Goal: Task Accomplishment & Management: Manage account settings

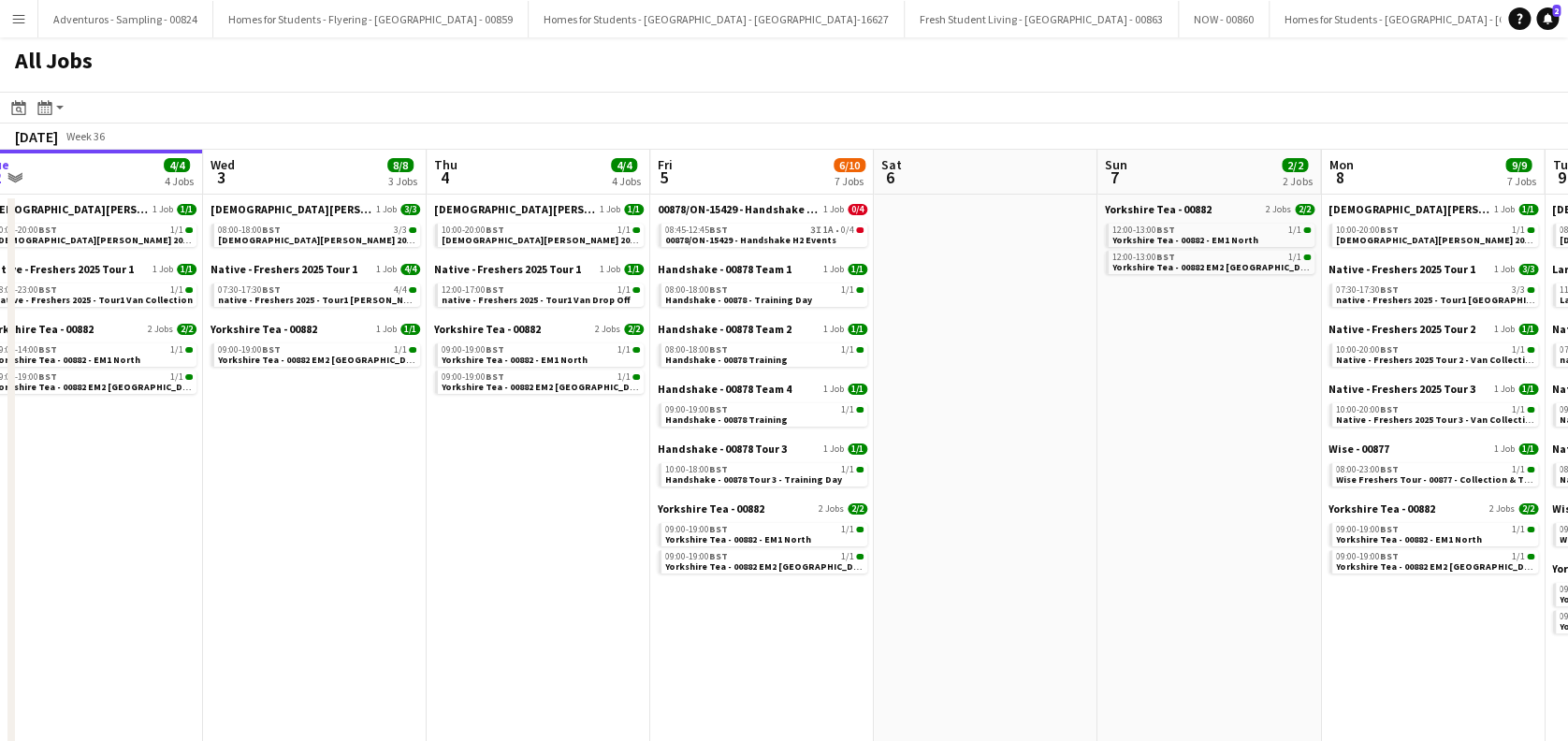
scroll to position [0, 592]
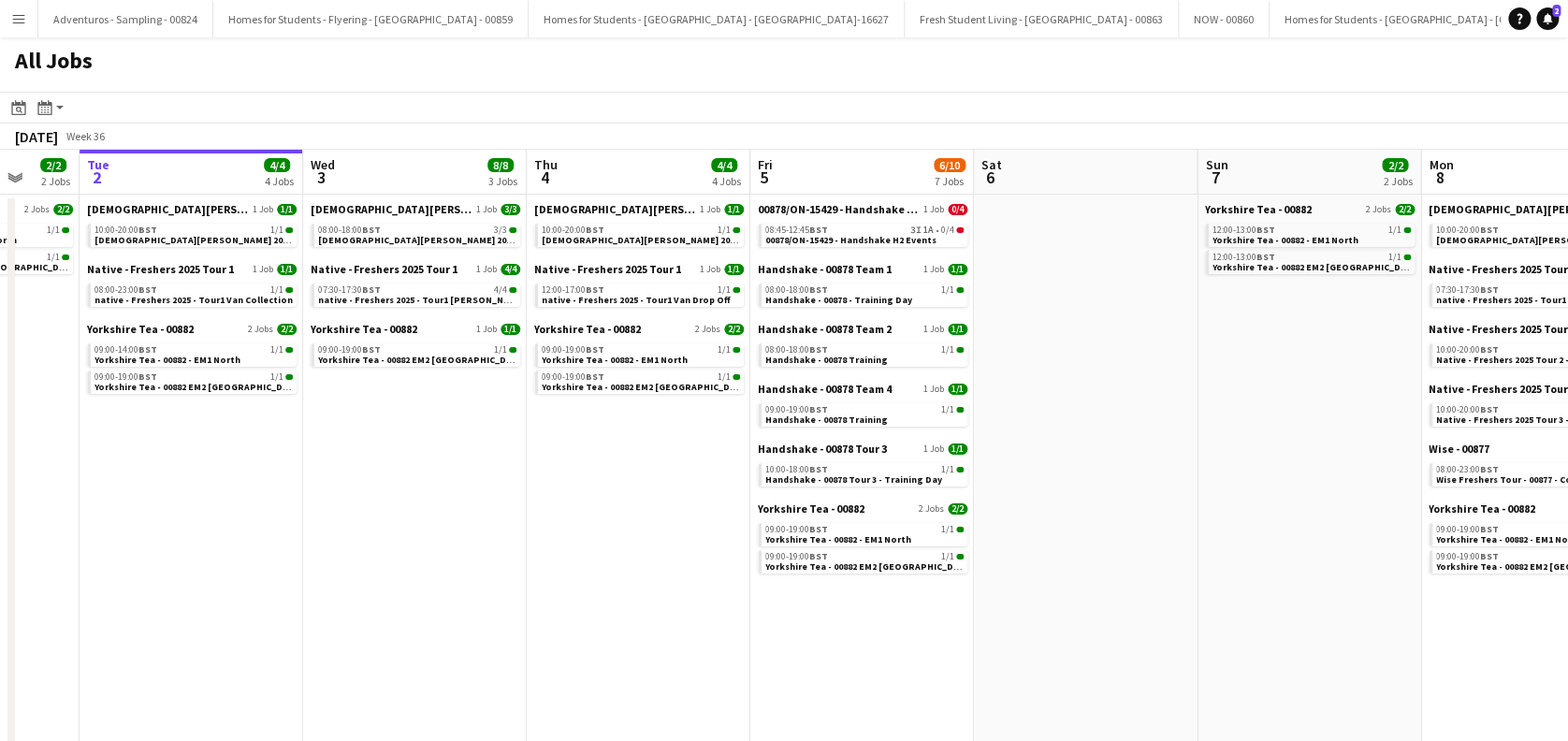
drag, startPoint x: 528, startPoint y: 674, endPoint x: 1591, endPoint y: 592, distance: 1066.2
click at [838, 239] on span "00878/ON-15429 - Handshake H2 Events" at bounding box center [851, 239] width 171 height 12
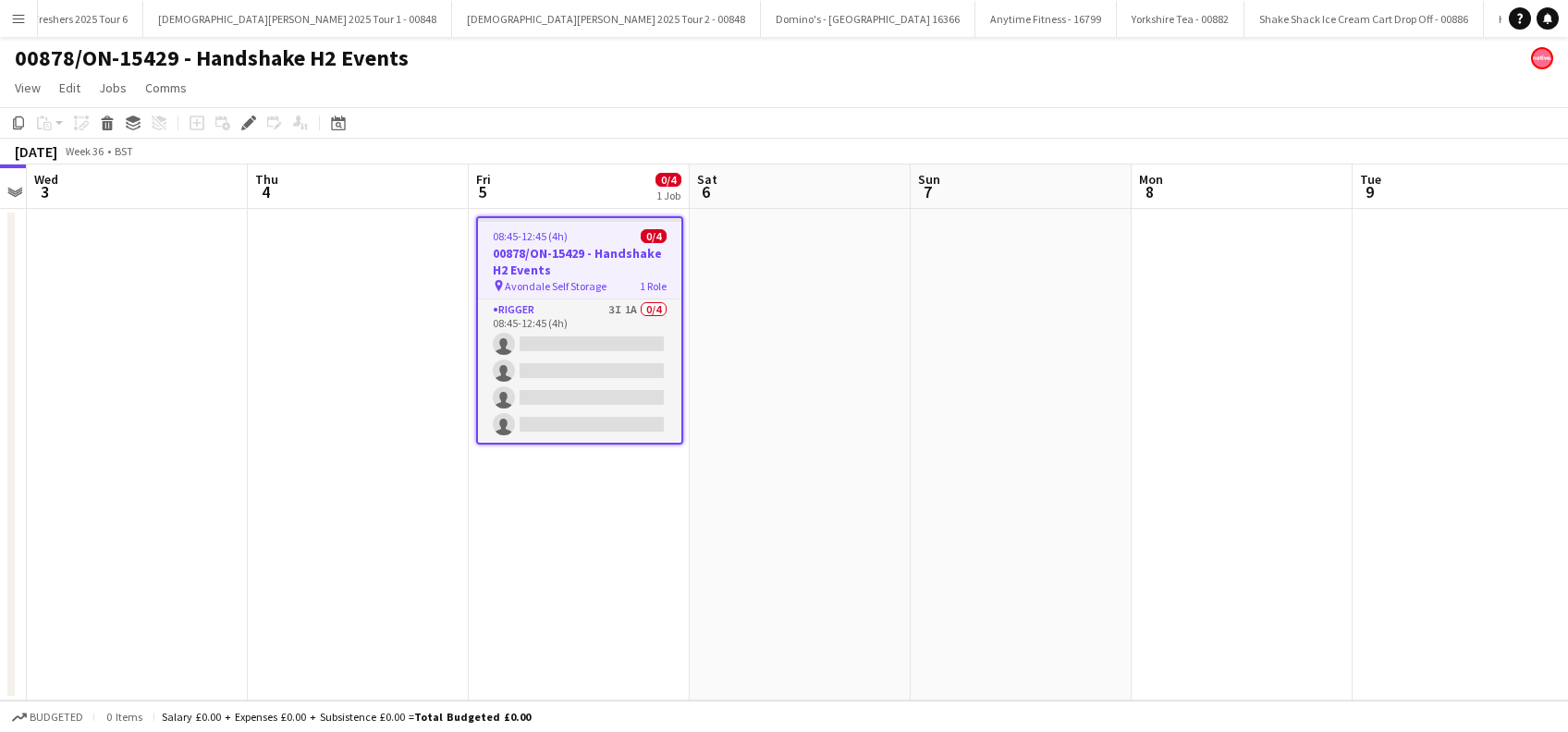
scroll to position [0, 7701]
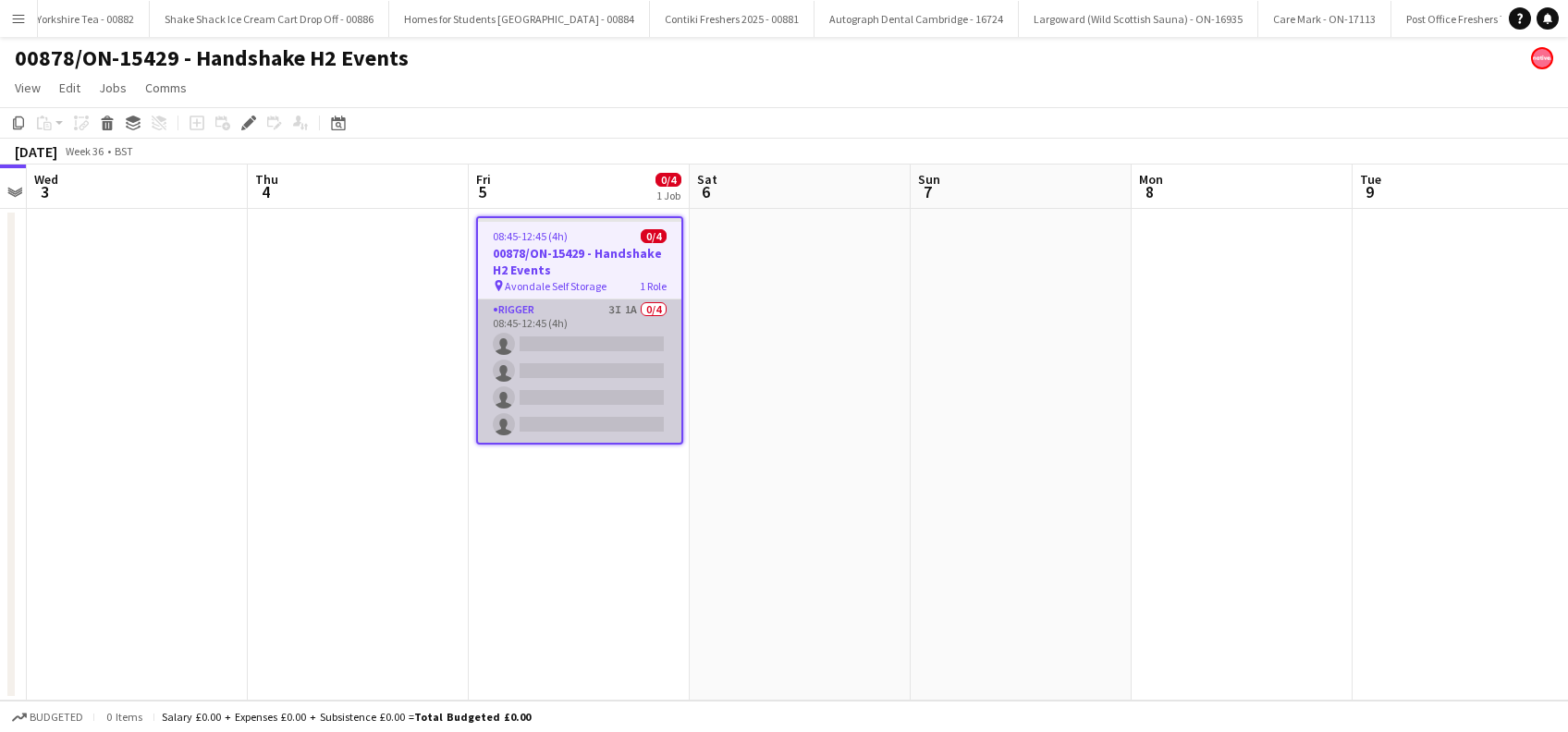
click at [572, 357] on app-card-role "Rigger 3I 1A 0/4 08:45-12:45 (4h) single-neutral-actions single-neutral-actions…" at bounding box center [579, 371] width 203 height 143
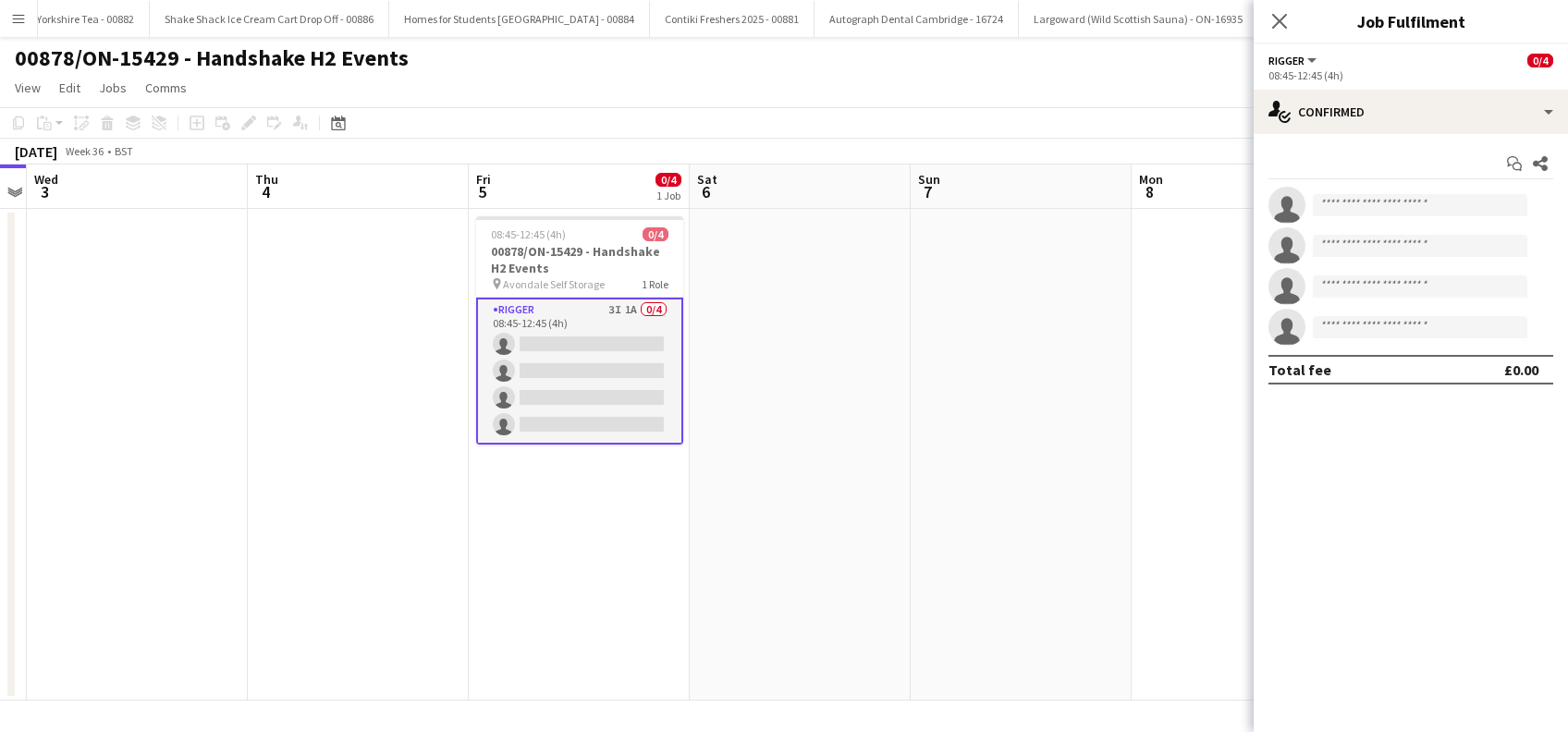
scroll to position [0, 0]
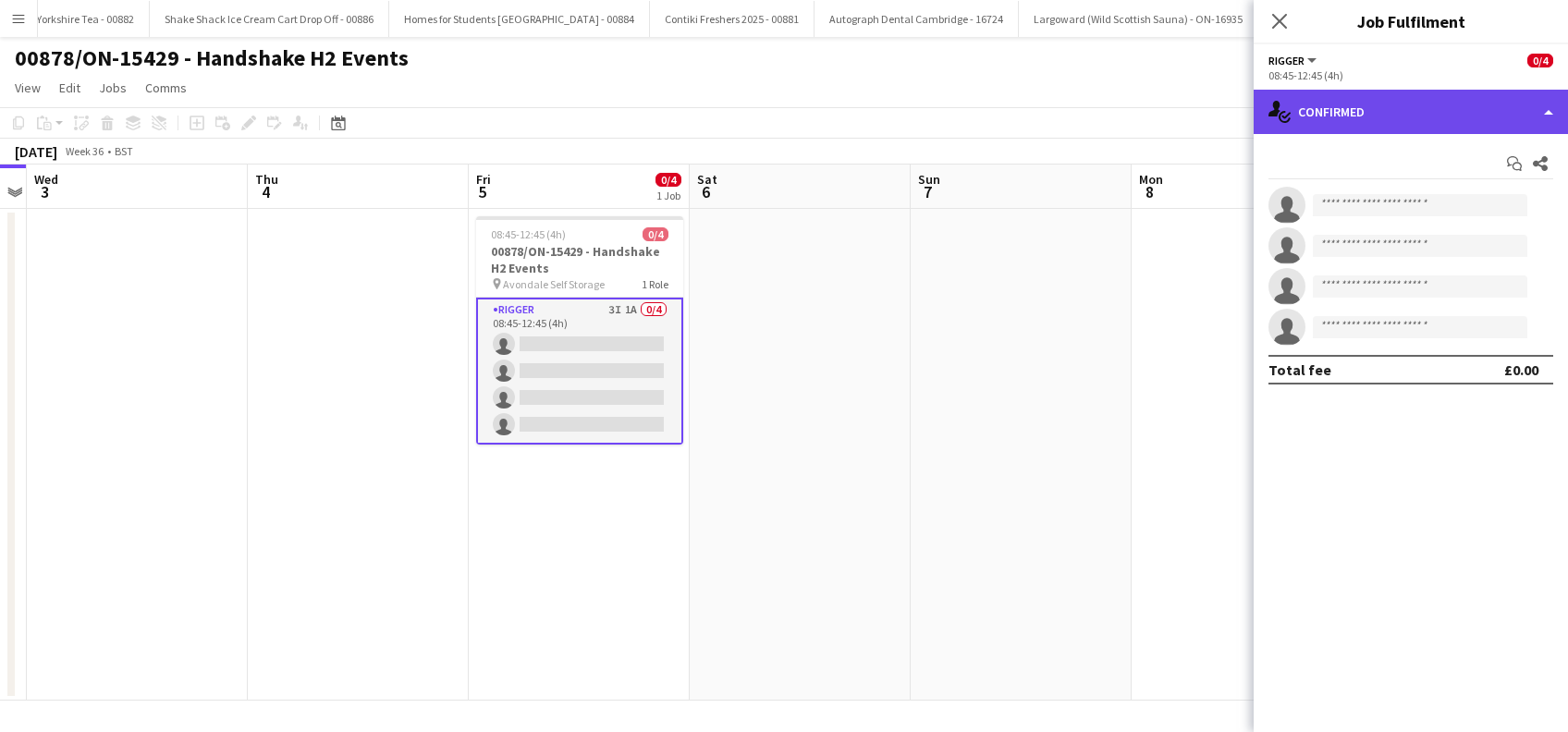
click at [1456, 112] on div "single-neutral-actions-check-2 Confirmed" at bounding box center [1410, 112] width 315 height 45
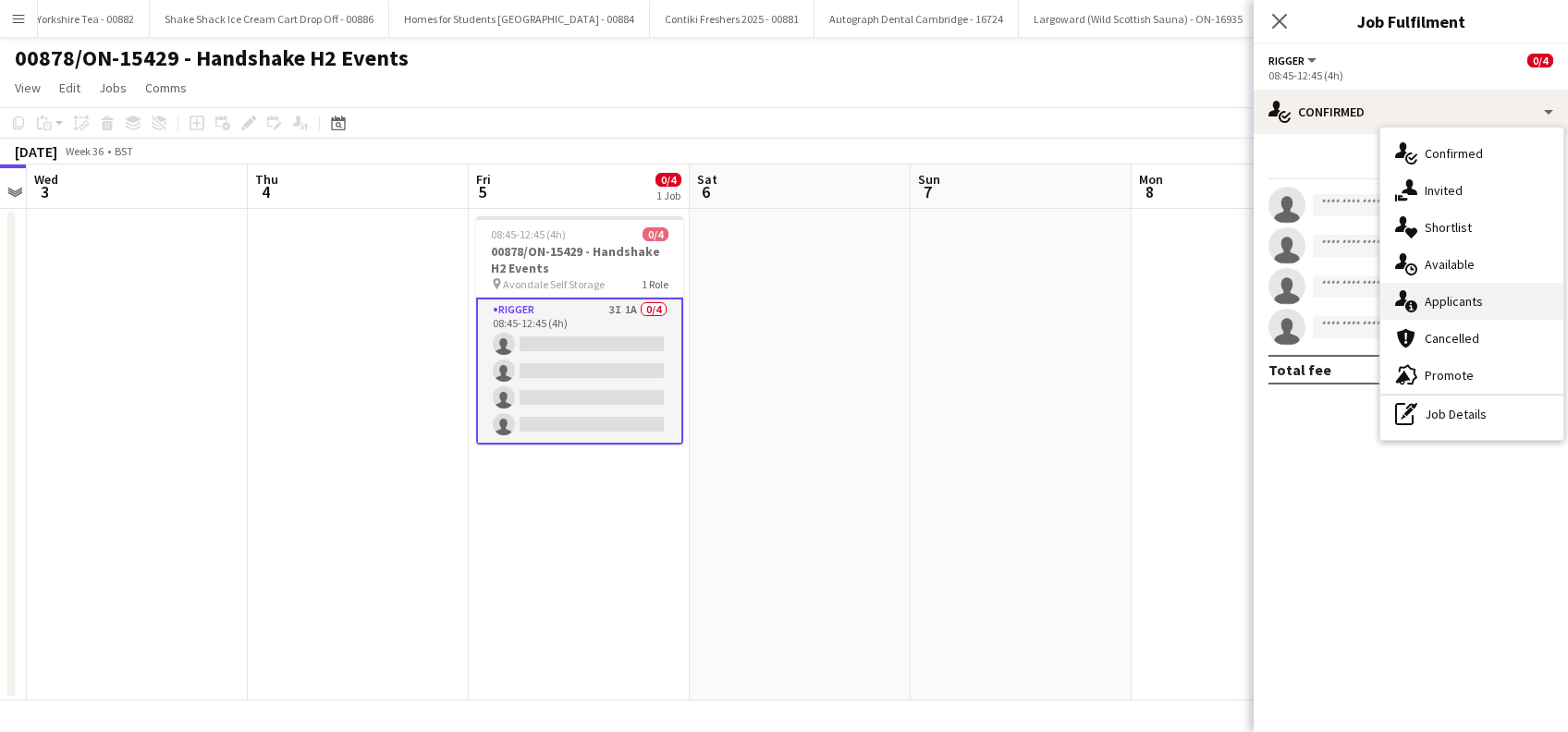
click at [1448, 298] on span "Applicants" at bounding box center [1453, 302] width 58 height 17
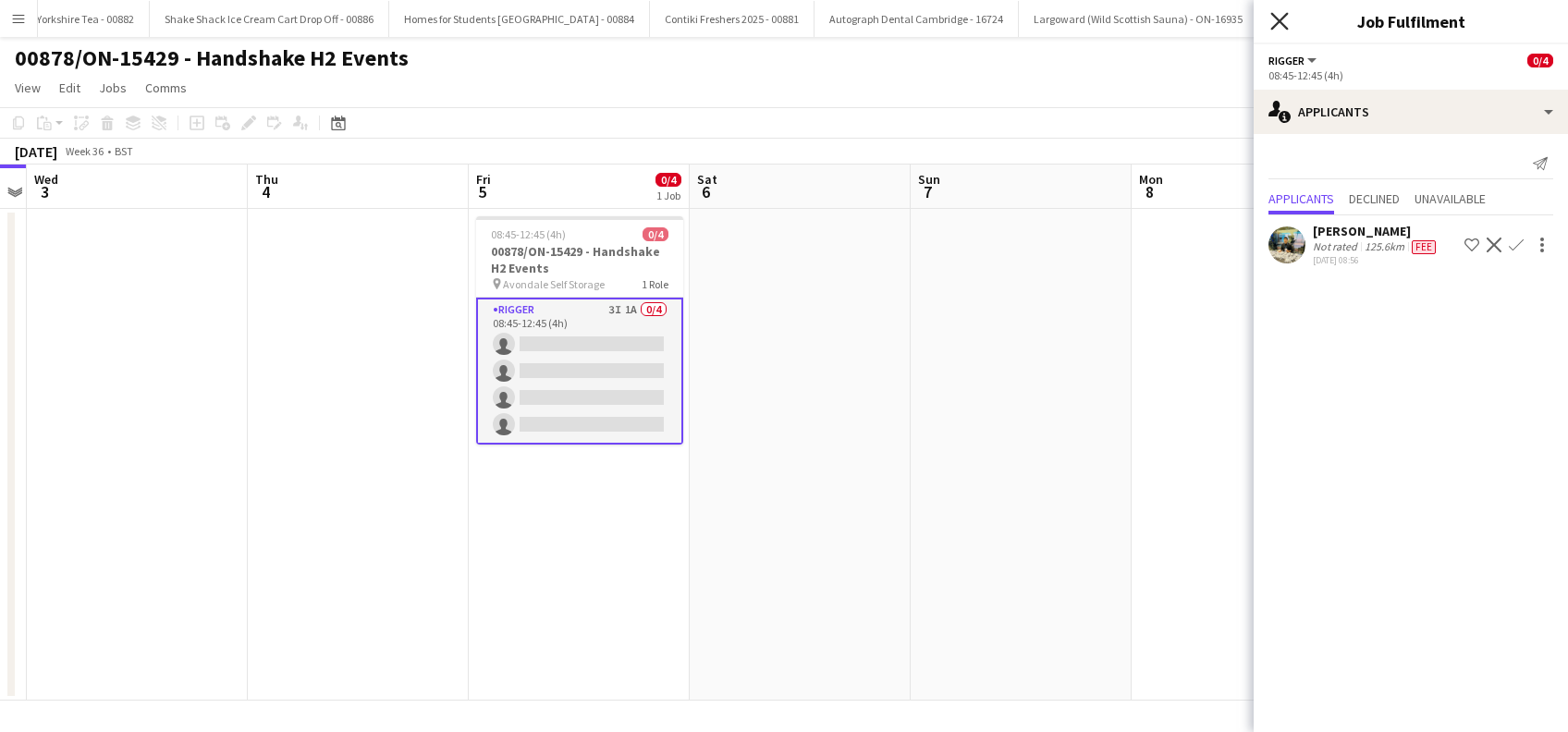
click at [1281, 17] on icon "Close pop-in" at bounding box center [1279, 20] width 18 height 18
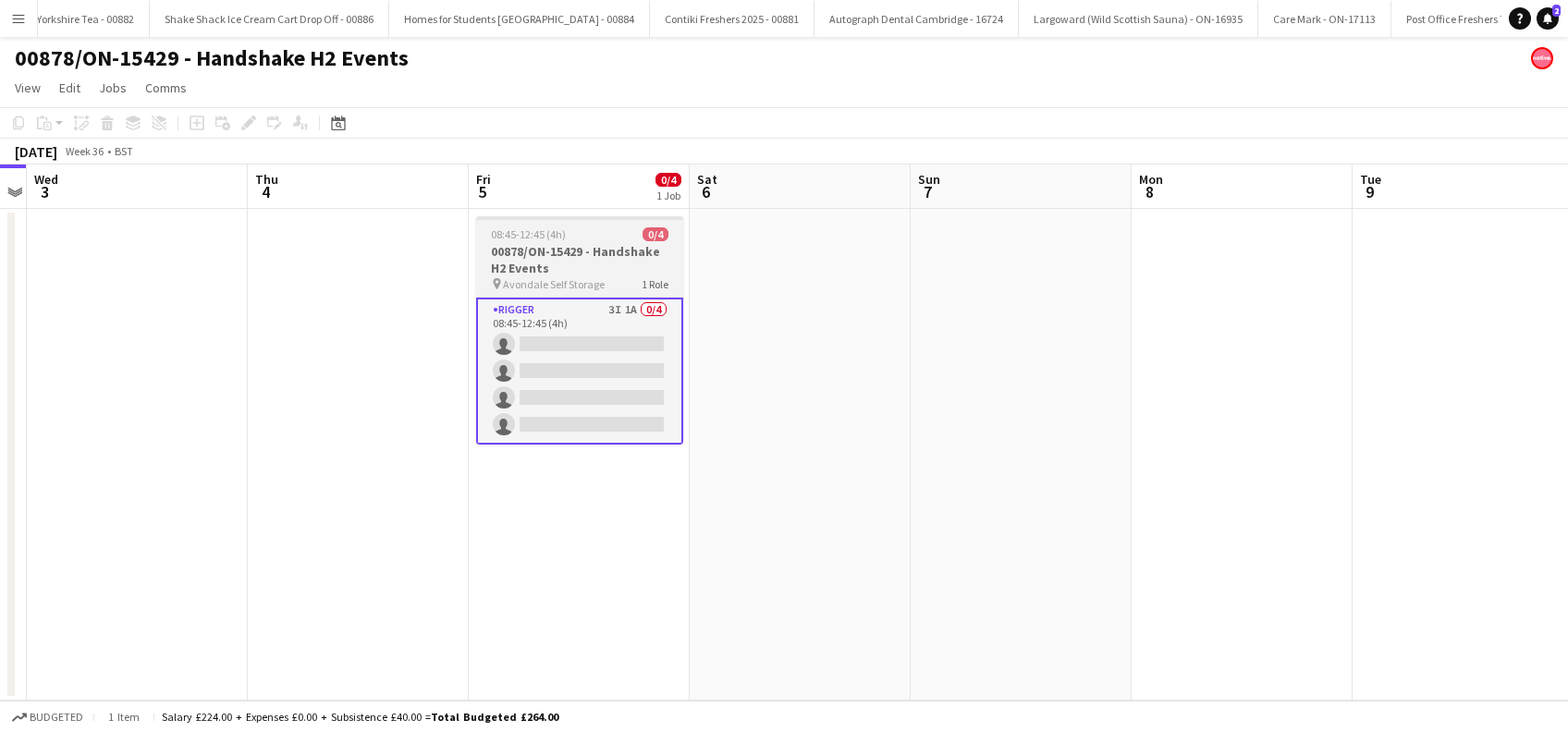
click at [531, 263] on h3 "00878/ON-15429 - Handshake H2 Events" at bounding box center [579, 260] width 207 height 33
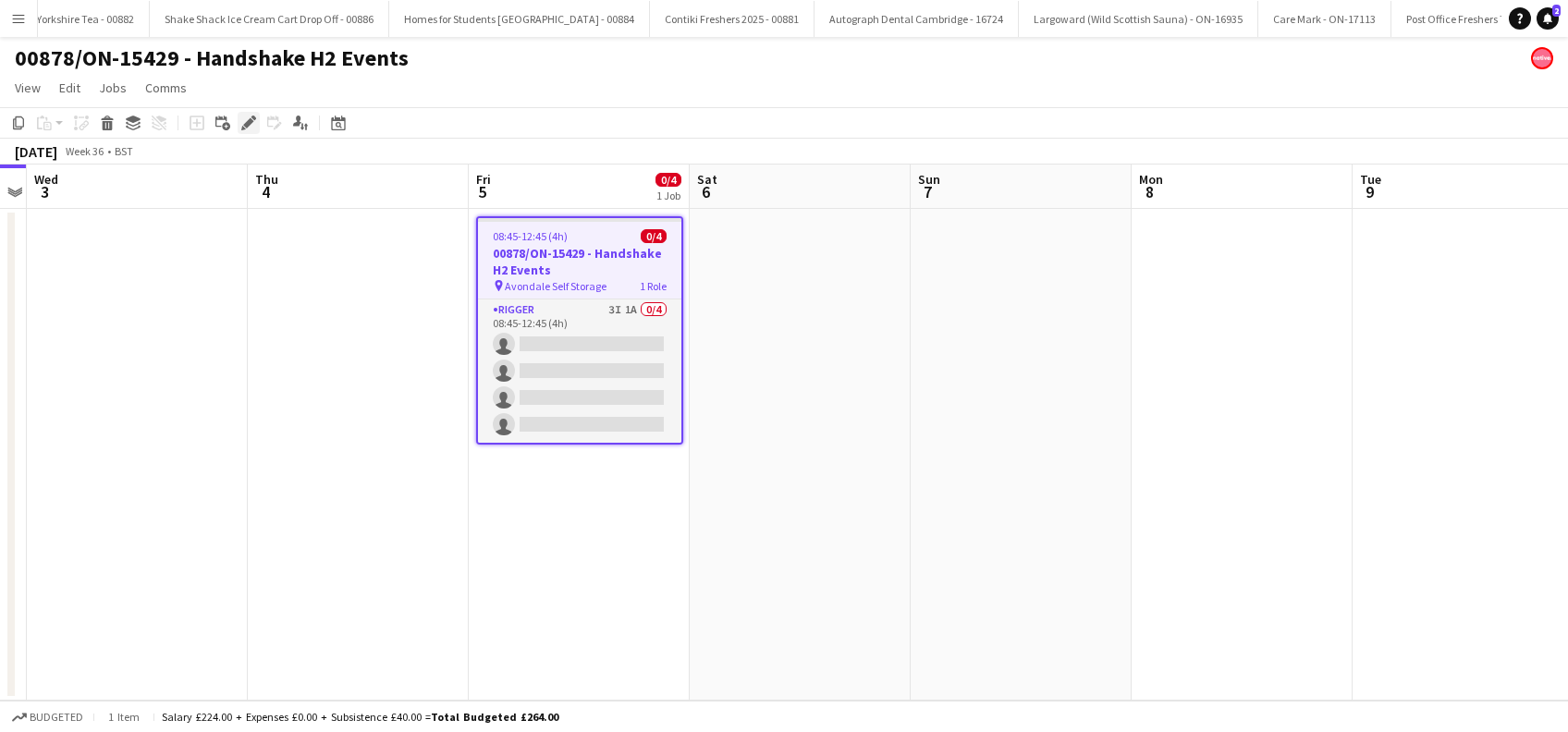
click at [242, 114] on div "Edit" at bounding box center [249, 123] width 22 height 22
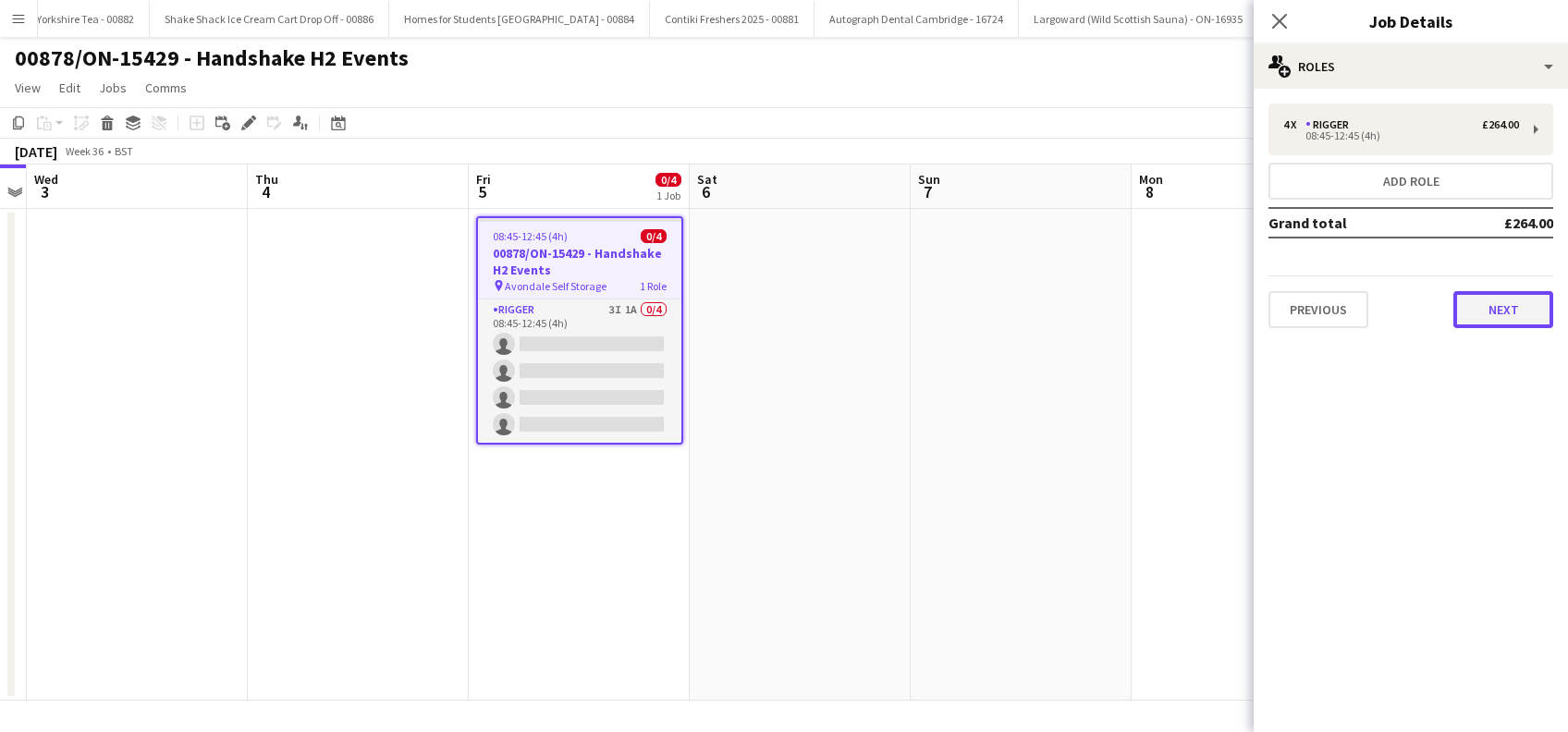
click at [1486, 304] on button "Next" at bounding box center [1503, 310] width 100 height 37
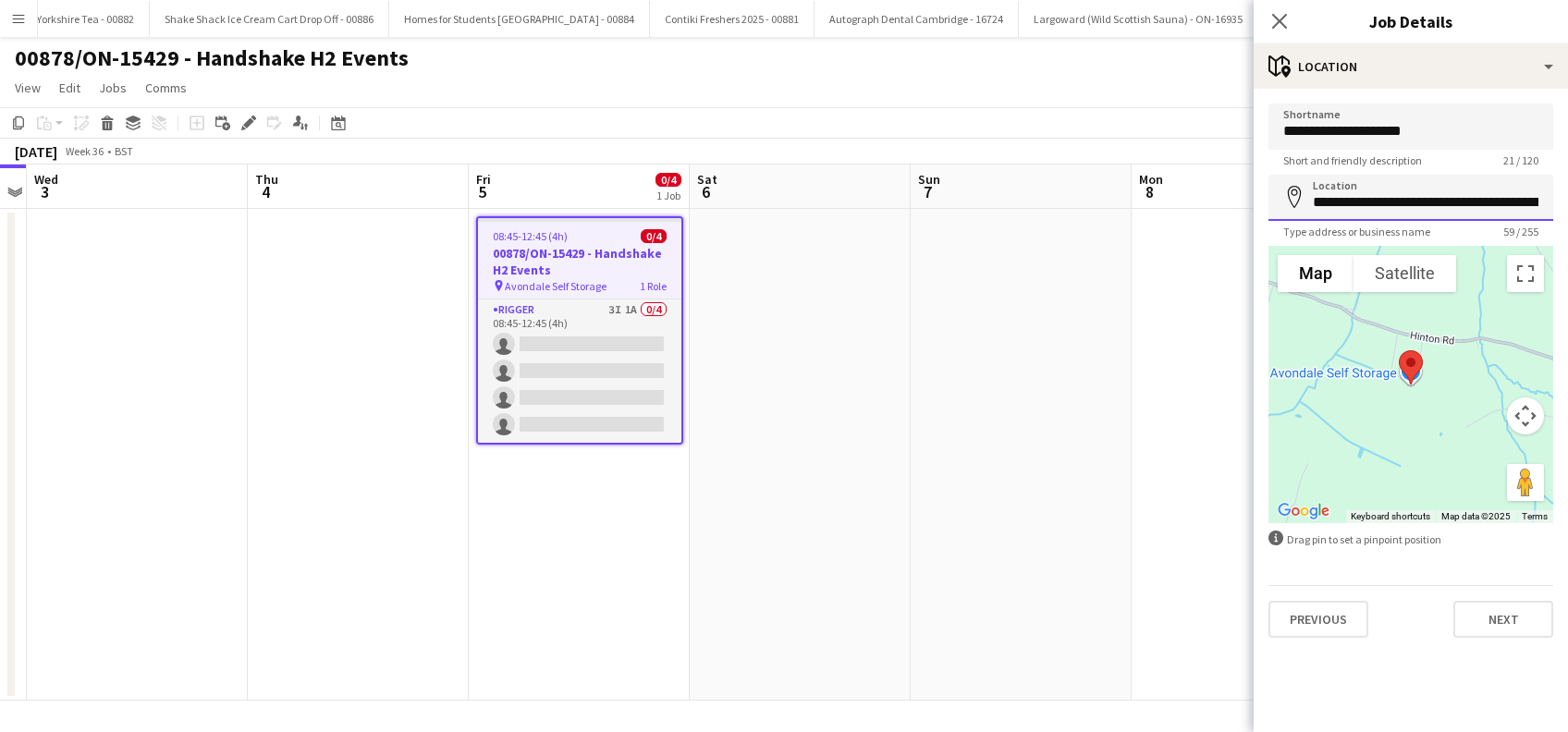
click at [1455, 202] on input "**********" at bounding box center [1410, 198] width 285 height 46
drag, startPoint x: 1510, startPoint y: 205, endPoint x: 1289, endPoint y: 192, distance: 221.4
click at [1285, 192] on div "**********" at bounding box center [1410, 198] width 285 height 46
click at [1282, 26] on icon "Close pop-in" at bounding box center [1279, 20] width 18 height 18
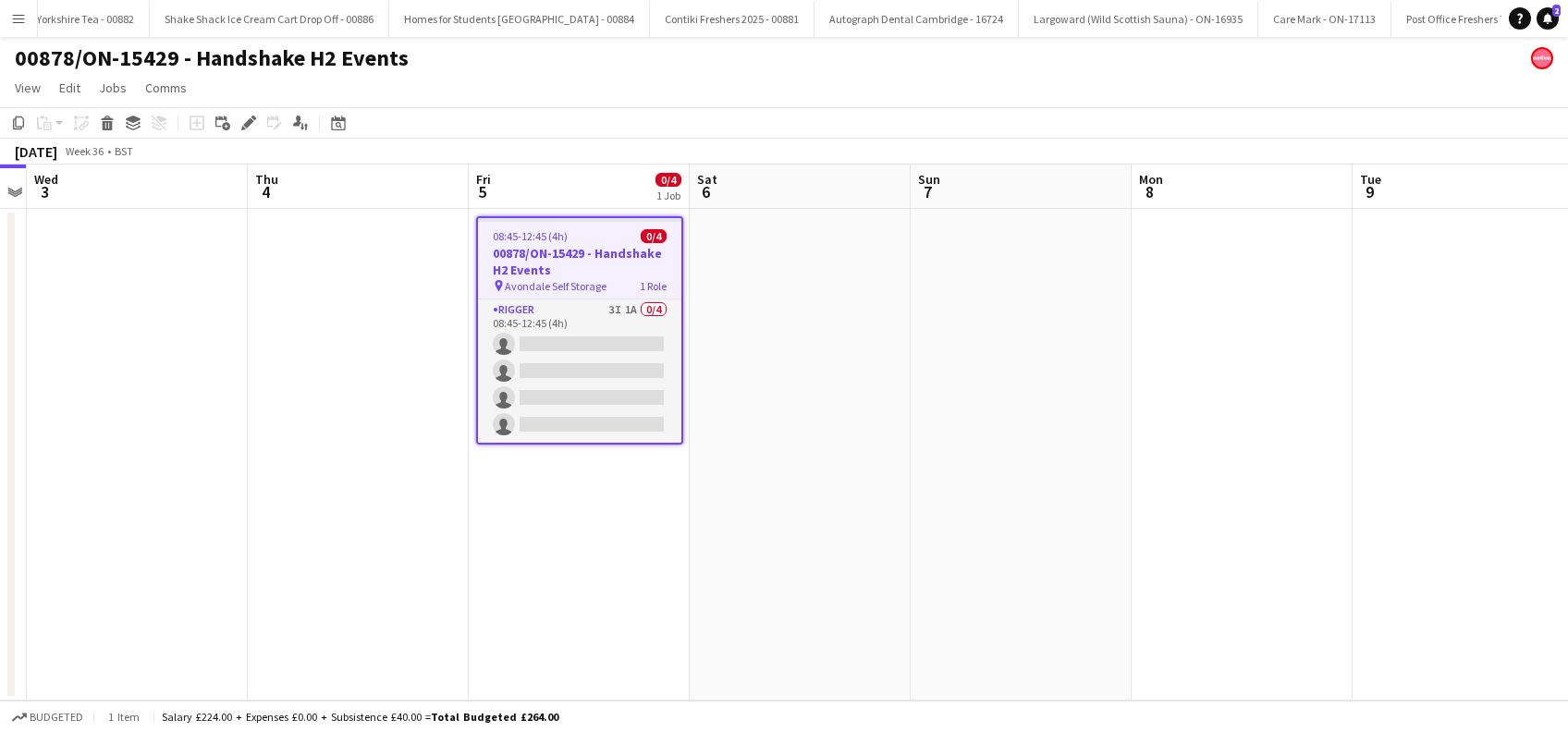
drag, startPoint x: 546, startPoint y: 268, endPoint x: 1054, endPoint y: 628, distance: 622.6
click at [1065, 629] on app-date-cell at bounding box center [1021, 455] width 221 height 492
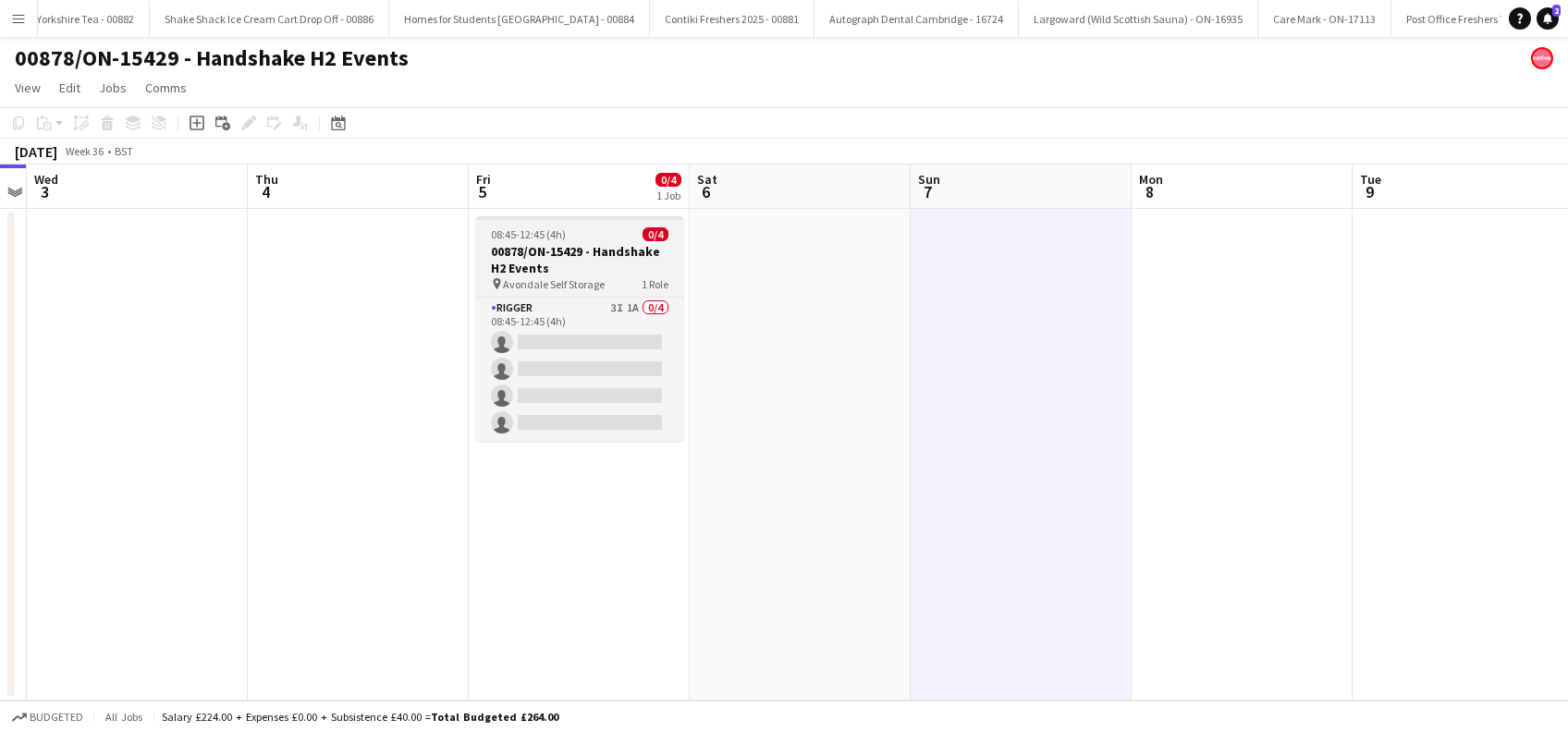
click at [523, 260] on h3 "00878/ON-15429 - Handshake H2 Events" at bounding box center [579, 260] width 207 height 33
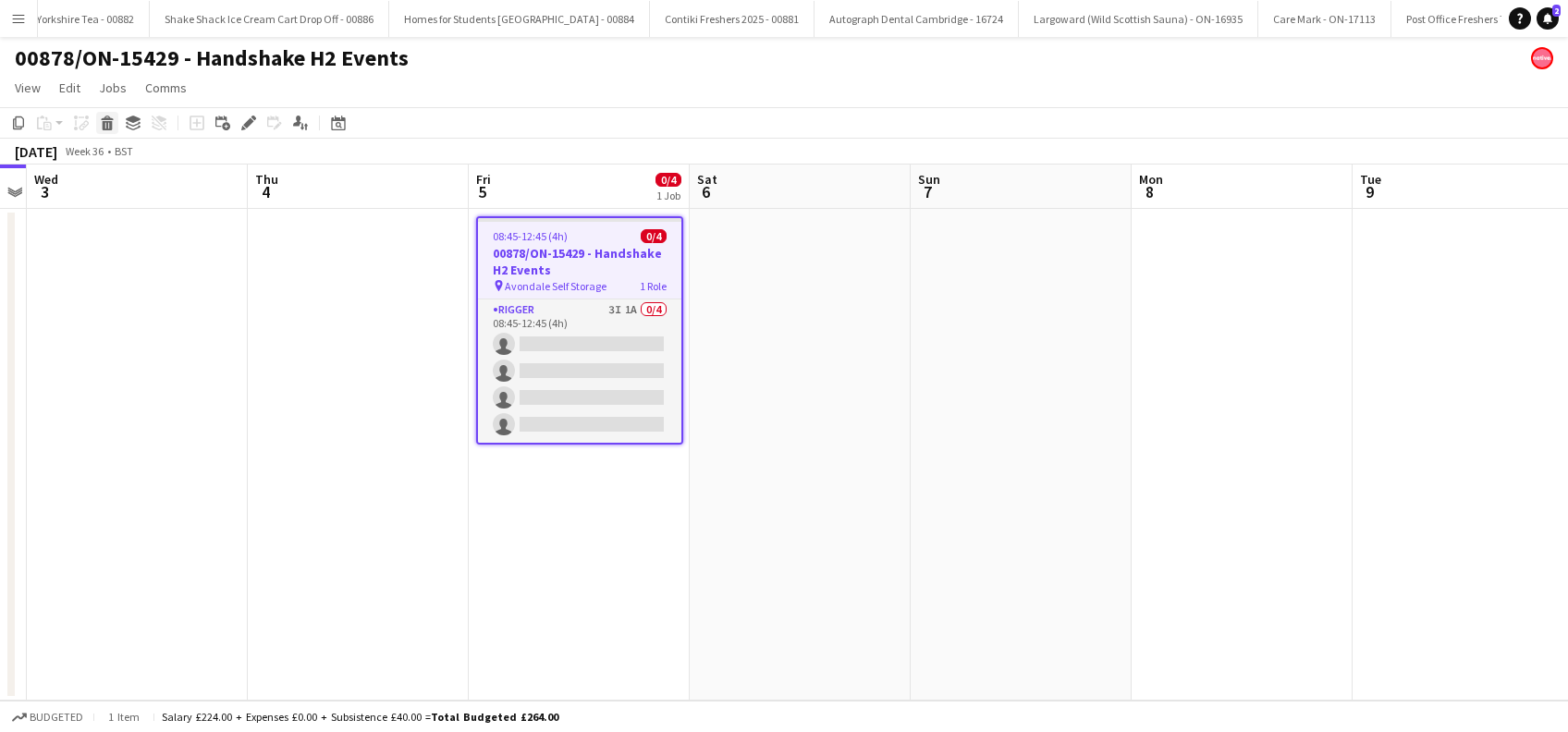
click at [111, 123] on icon "Delete" at bounding box center [108, 123] width 15 height 15
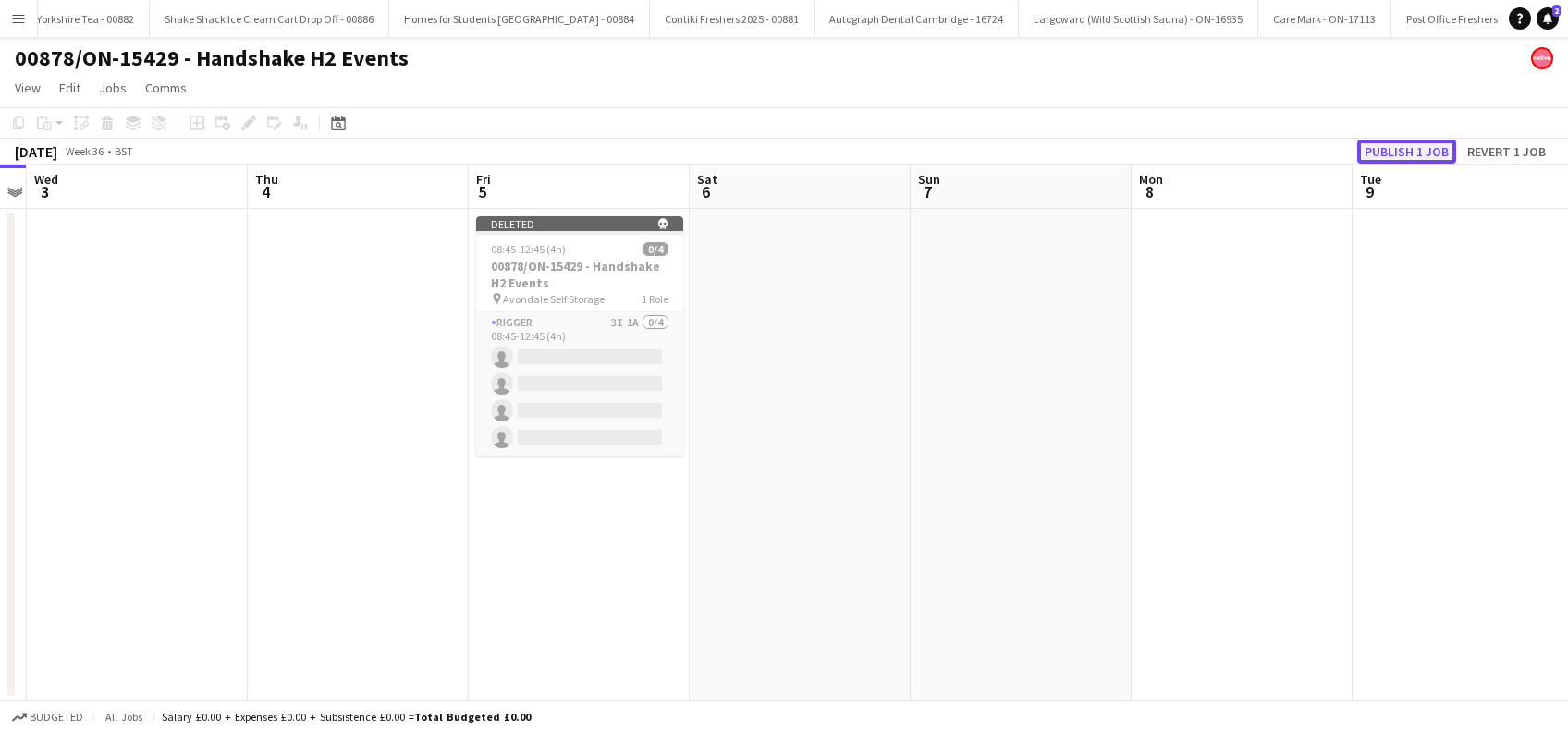
click at [1416, 146] on button "Publish 1 job" at bounding box center [1407, 151] width 99 height 24
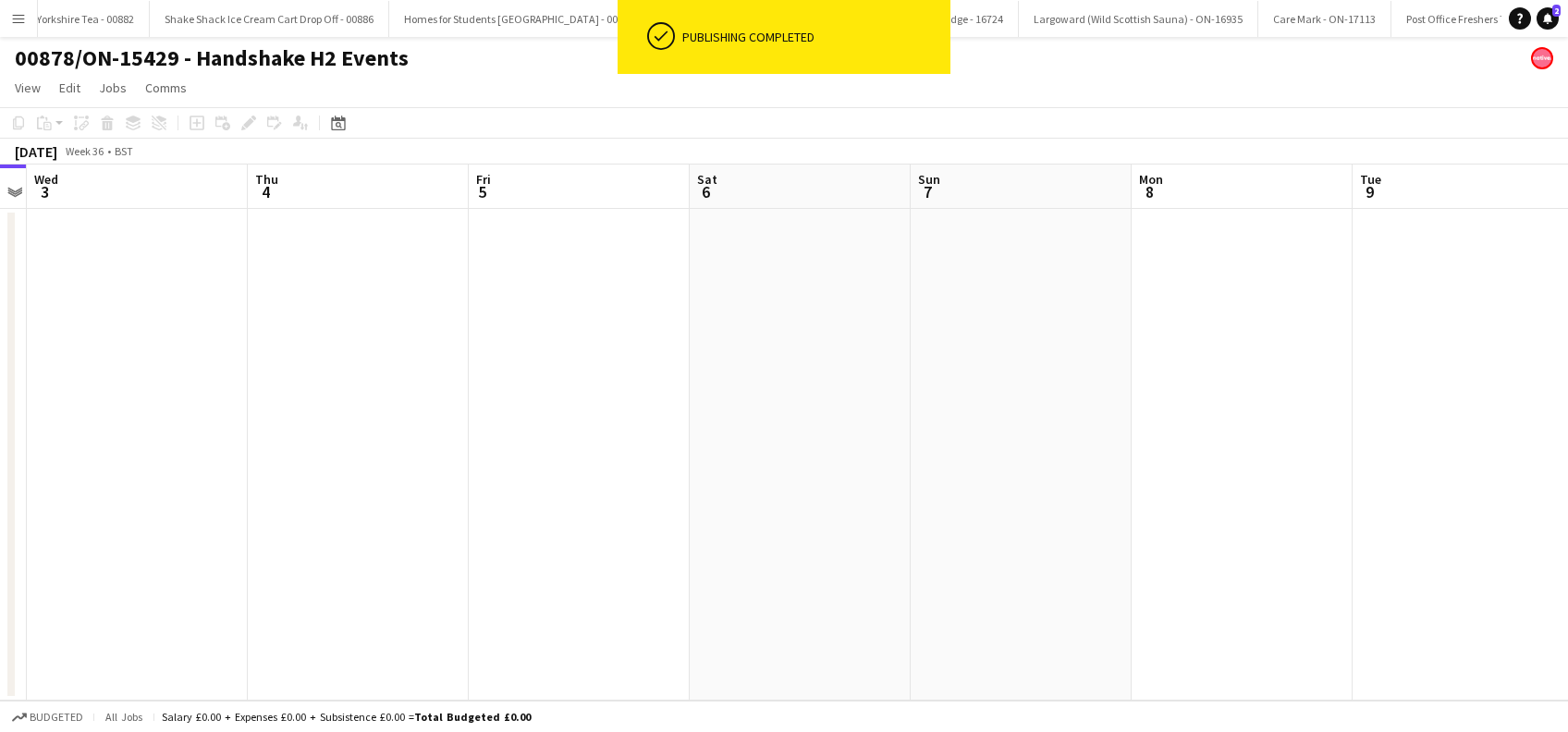
click at [15, 22] on app-icon "Menu" at bounding box center [19, 19] width 15 height 15
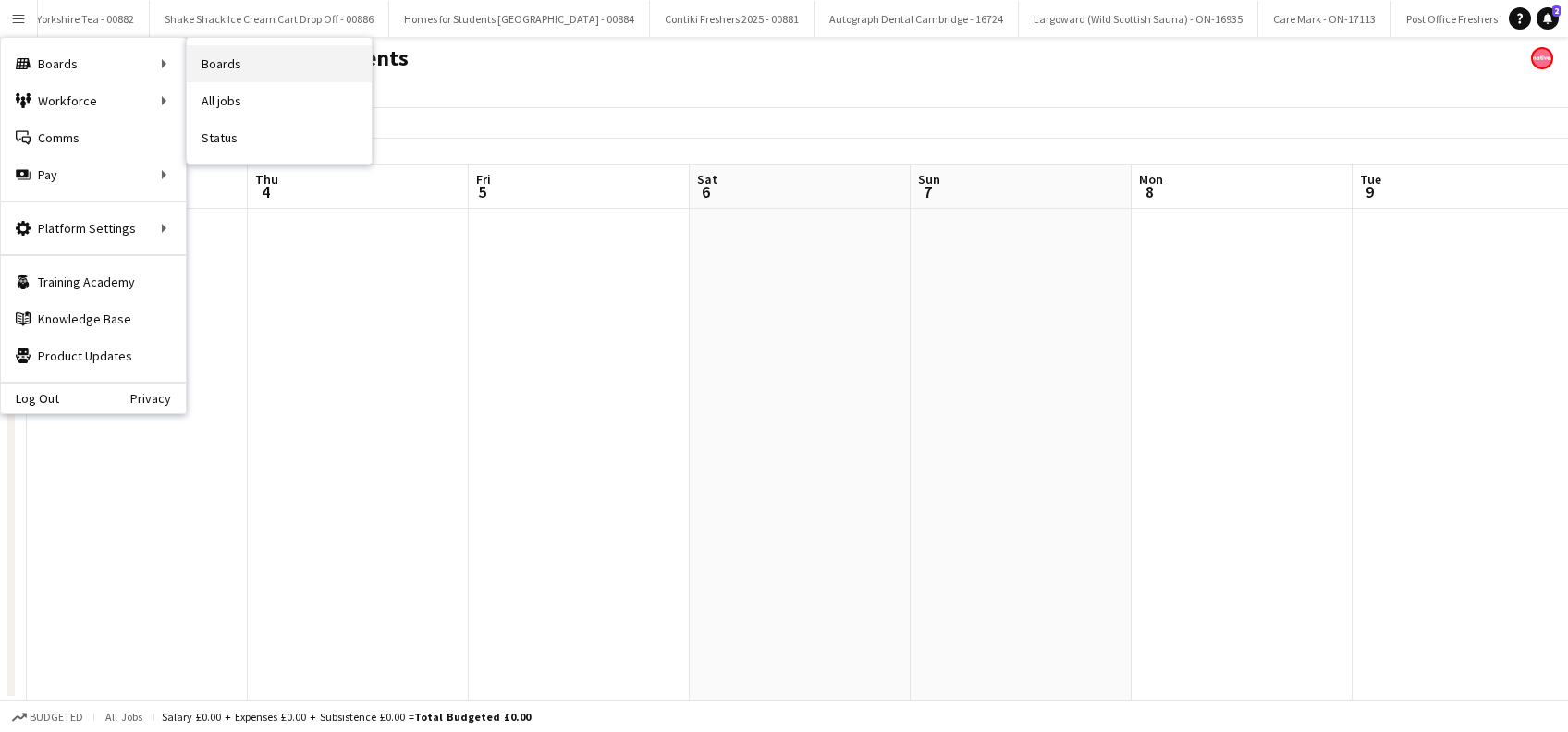
click at [223, 59] on link "Boards" at bounding box center [278, 64] width 185 height 37
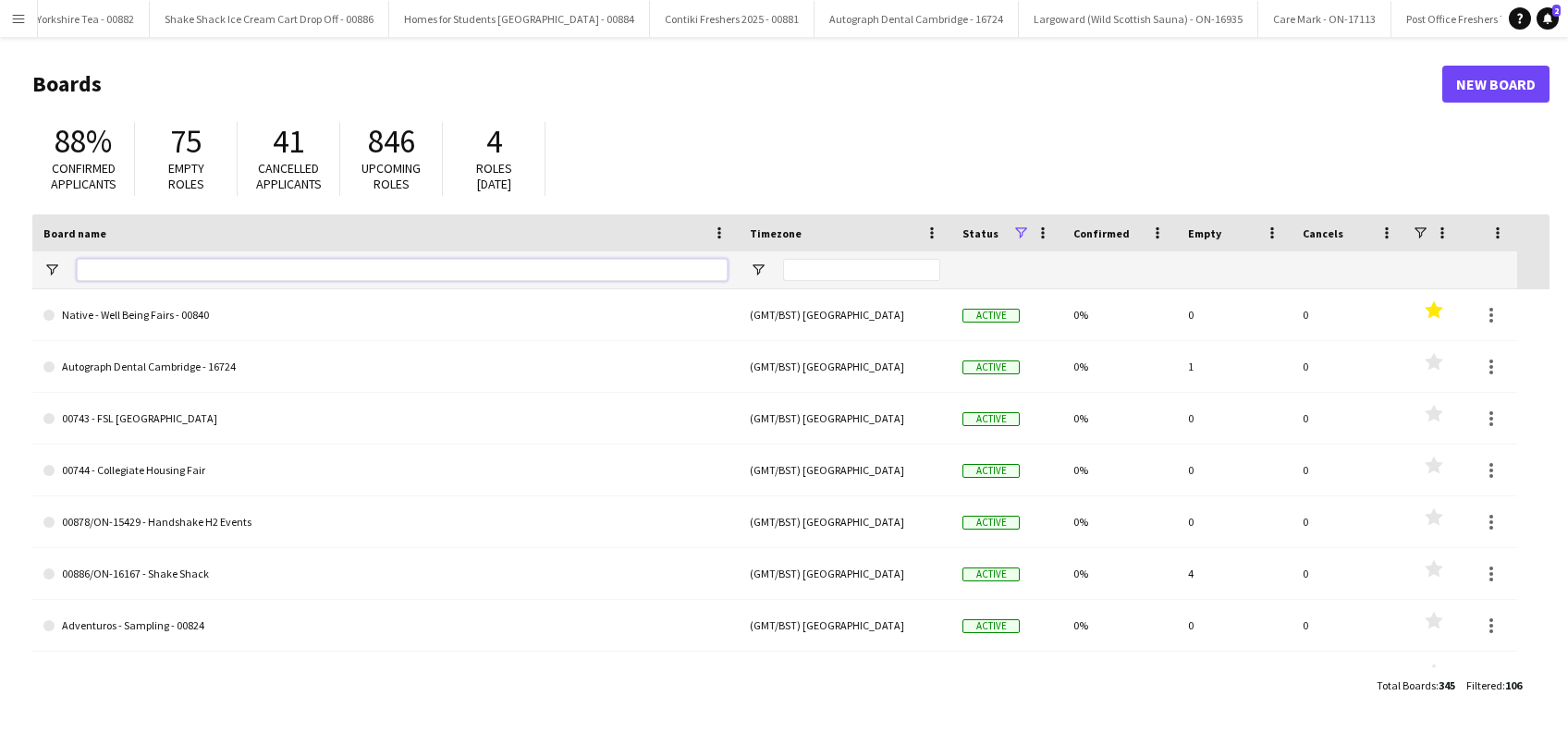
click at [169, 266] on input "Board name Filter Input" at bounding box center [402, 270] width 650 height 22
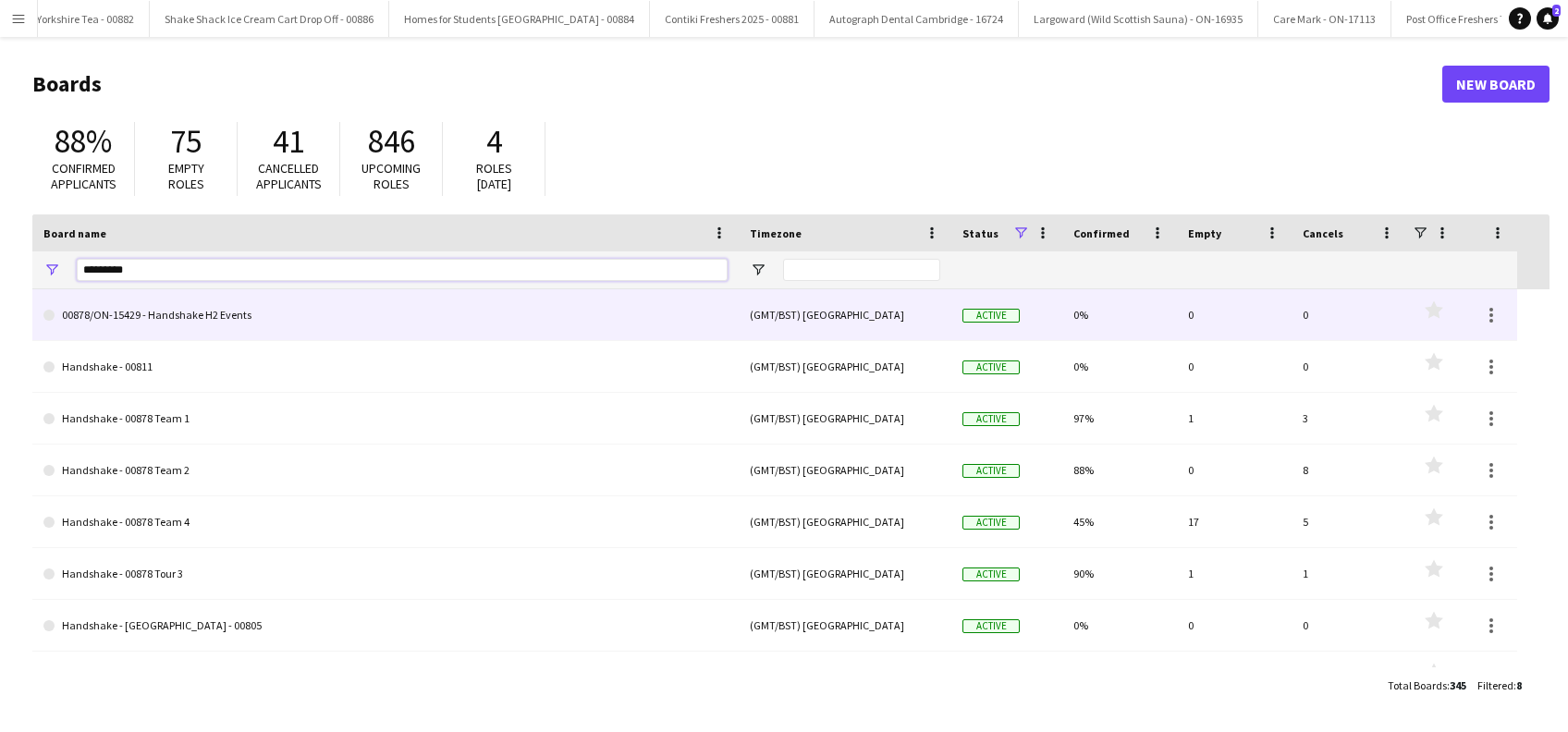
type input "*********"
click at [237, 315] on link "00878/ON-15429 - Handshake H2 Events" at bounding box center [385, 315] width 684 height 52
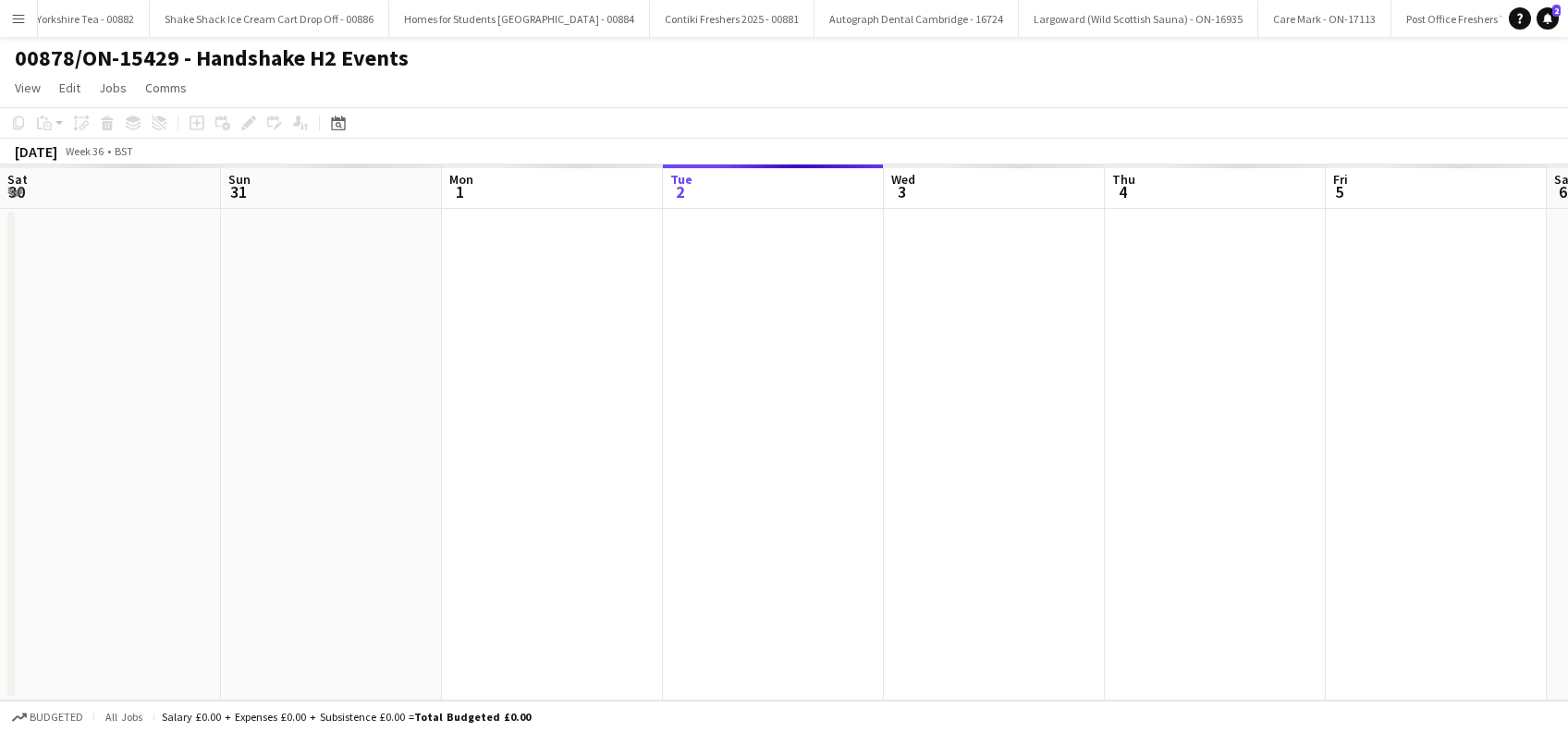
scroll to position [0, 442]
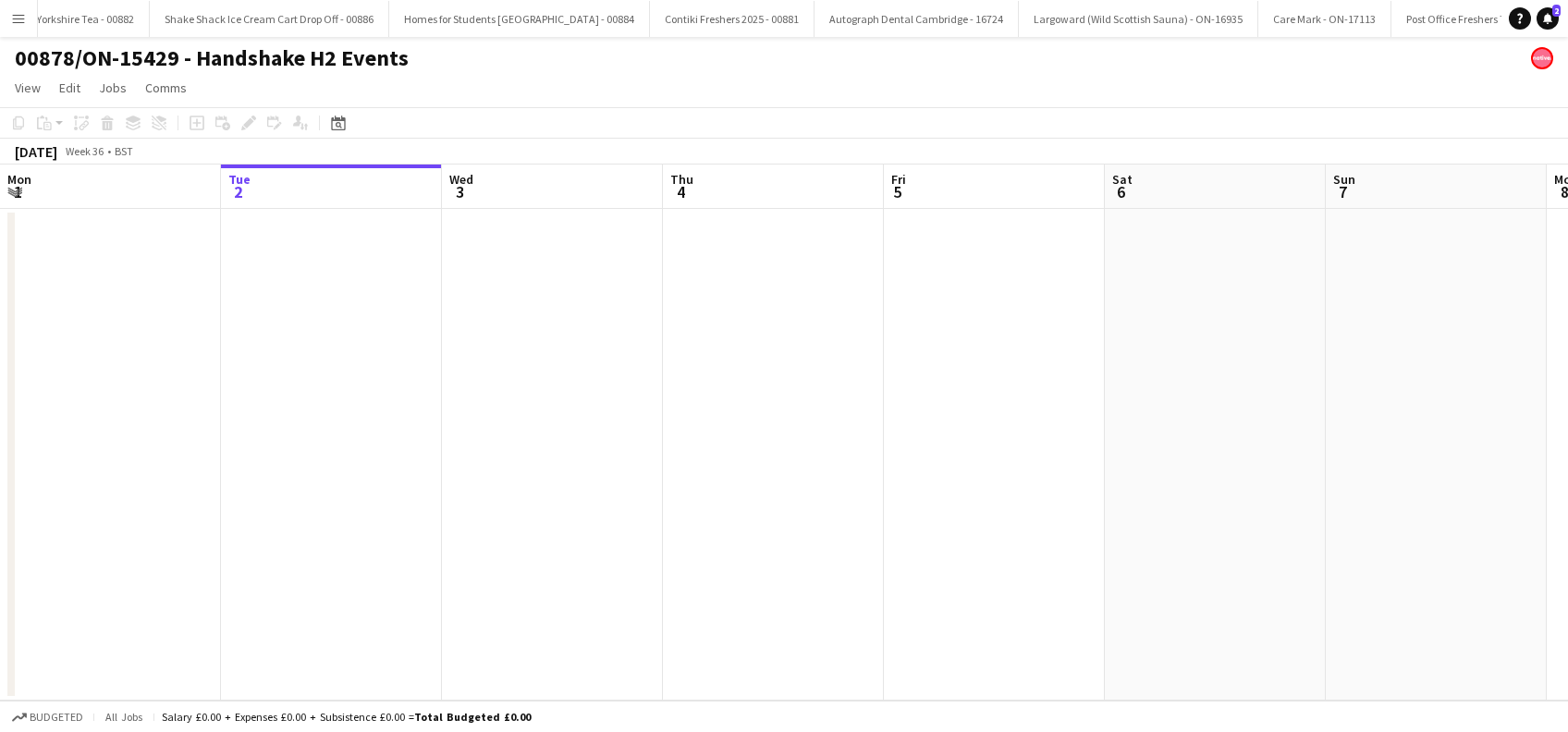
click at [163, 67] on h1 "00878/ON-15429 - Handshake H2 Events" at bounding box center [212, 58] width 393 height 28
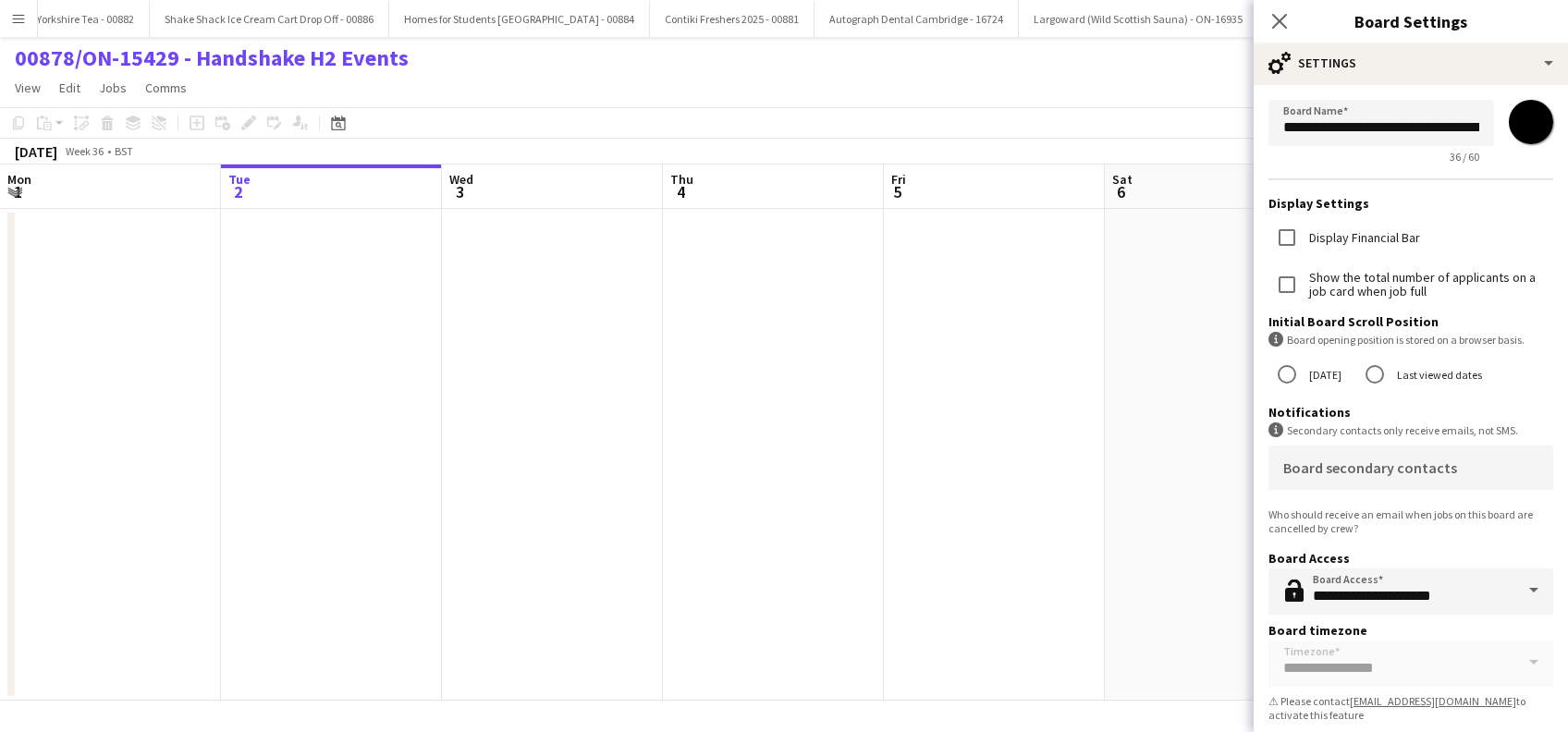
scroll to position [0, 0]
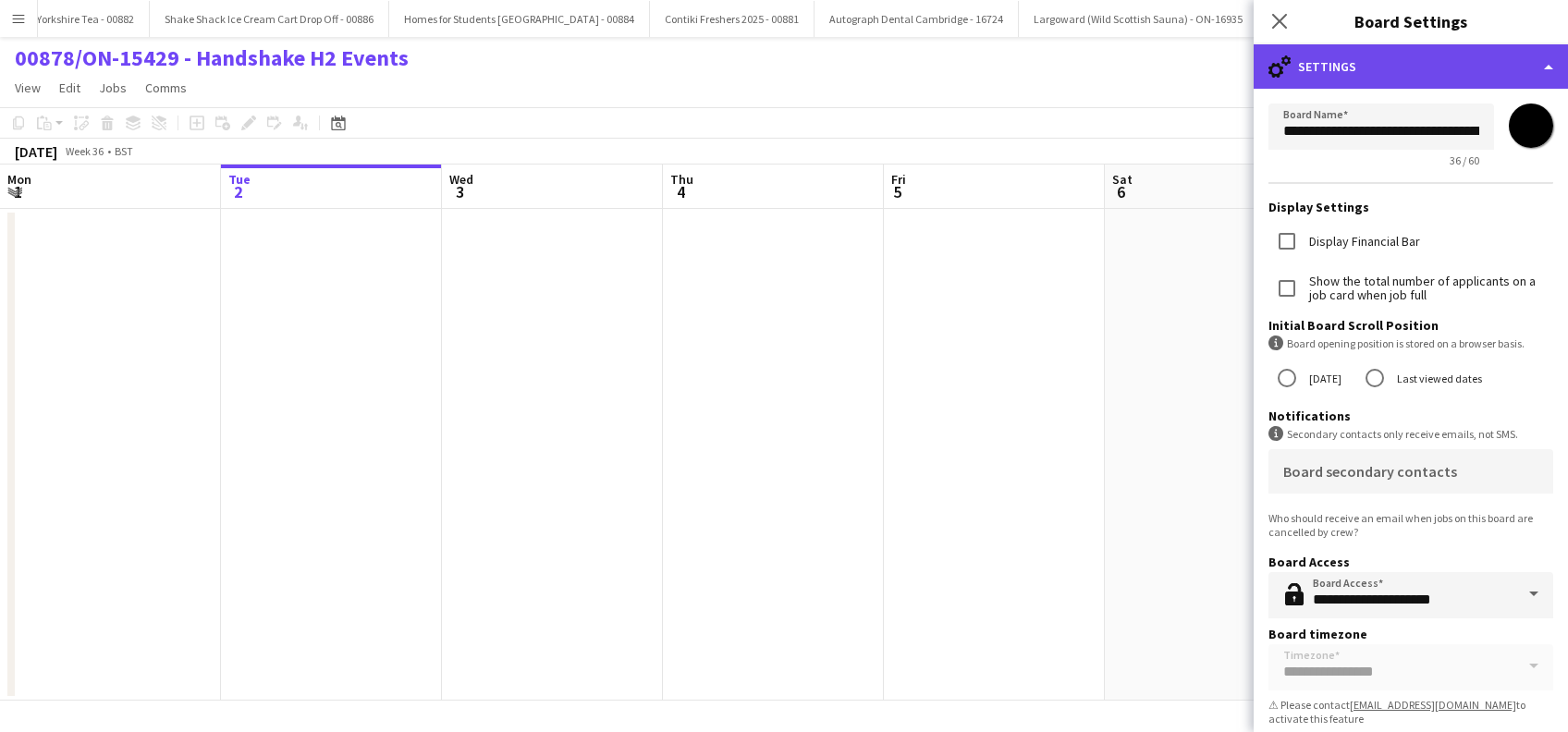
click at [1406, 67] on div "cog-double-3 Settings" at bounding box center [1410, 67] width 315 height 45
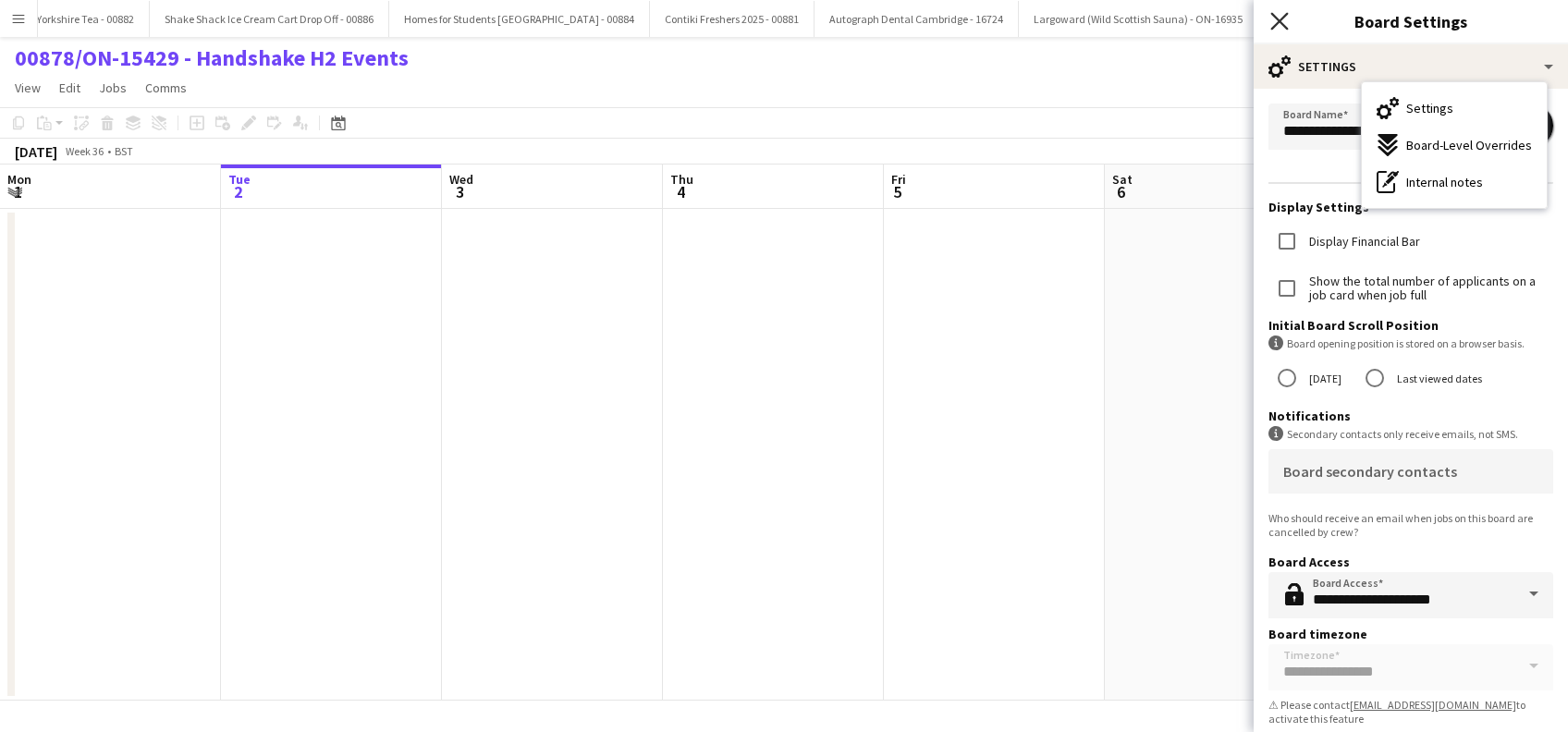
click at [1279, 26] on icon "Close pop-in" at bounding box center [1279, 20] width 18 height 18
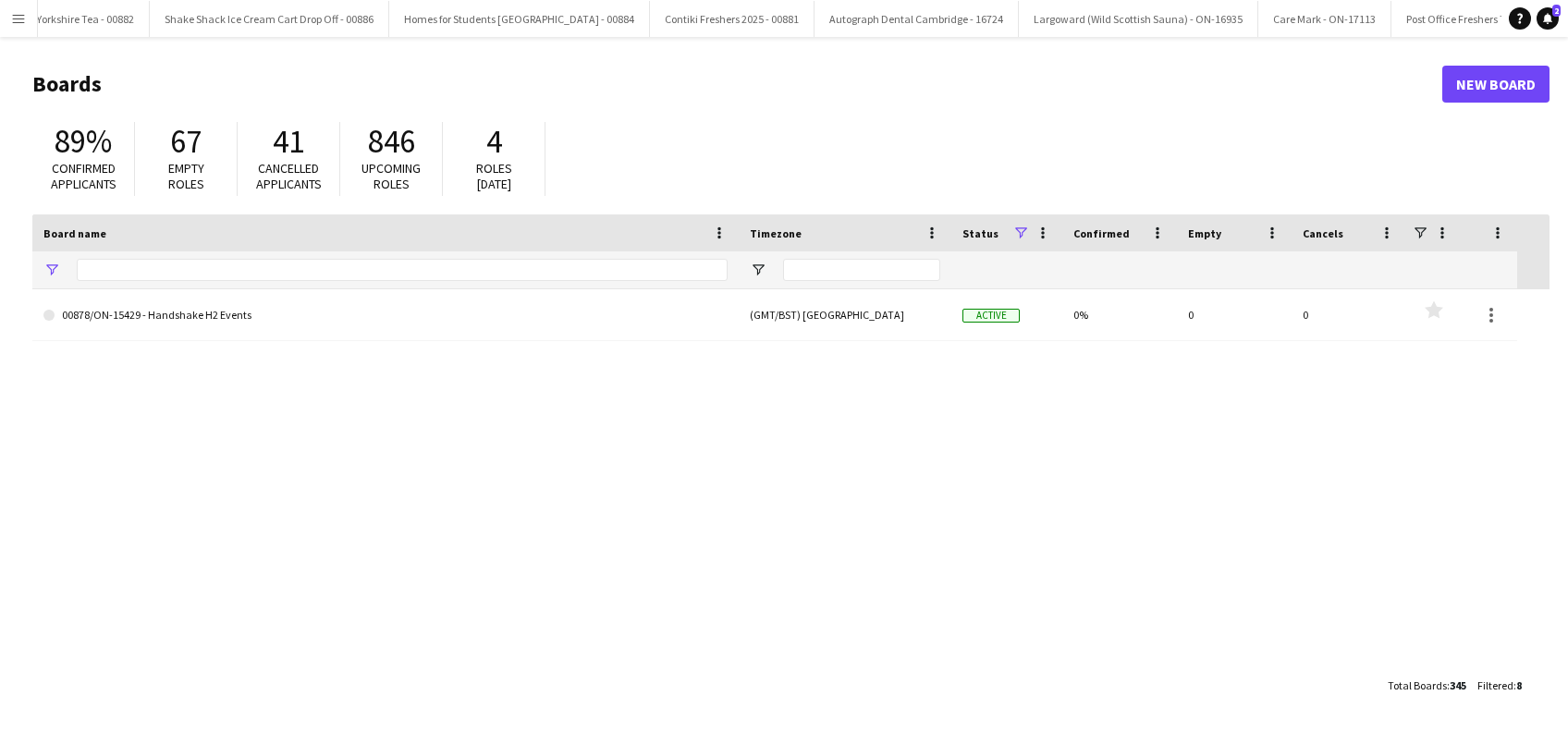
type input "*********"
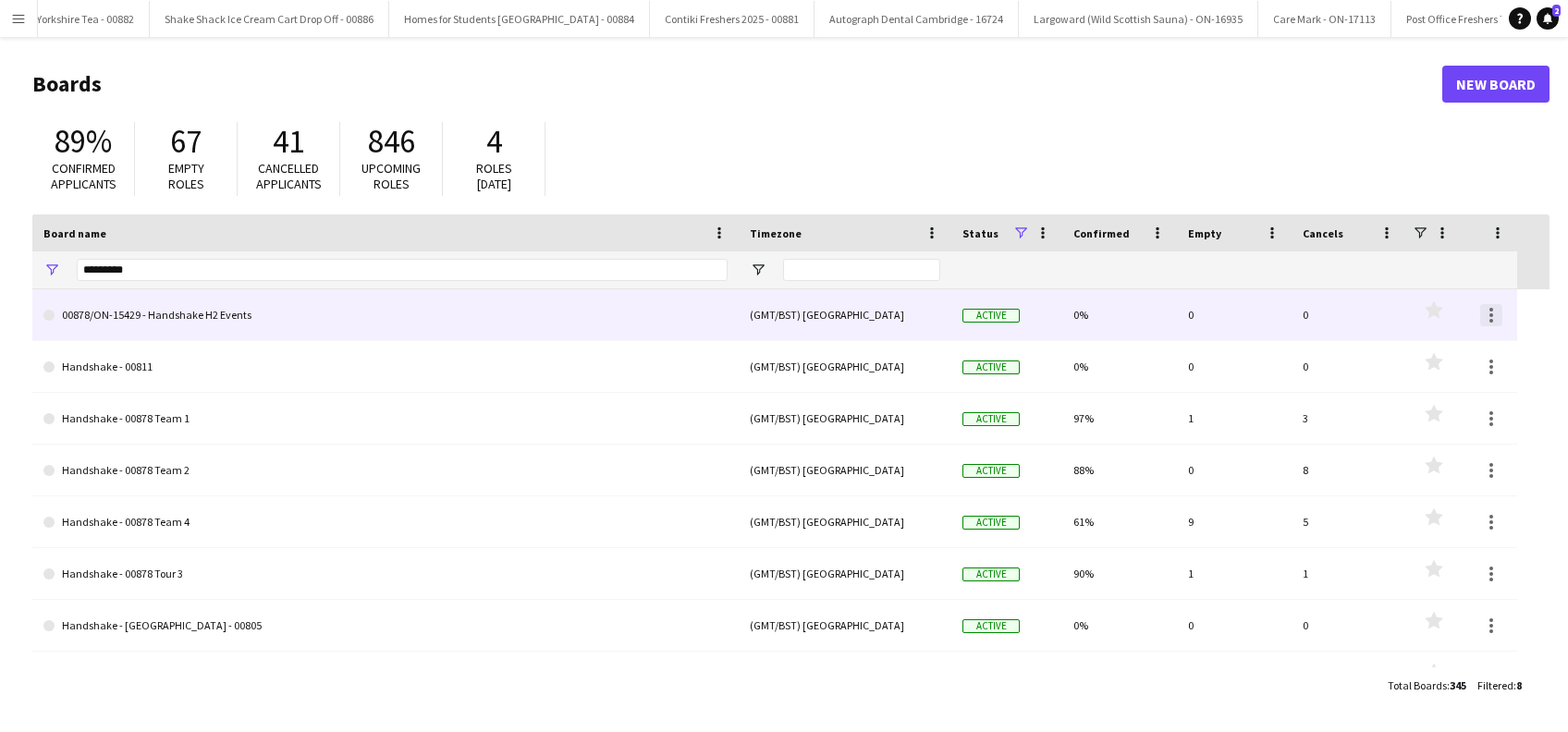
click at [1489, 308] on div at bounding box center [1491, 310] width 4 height 4
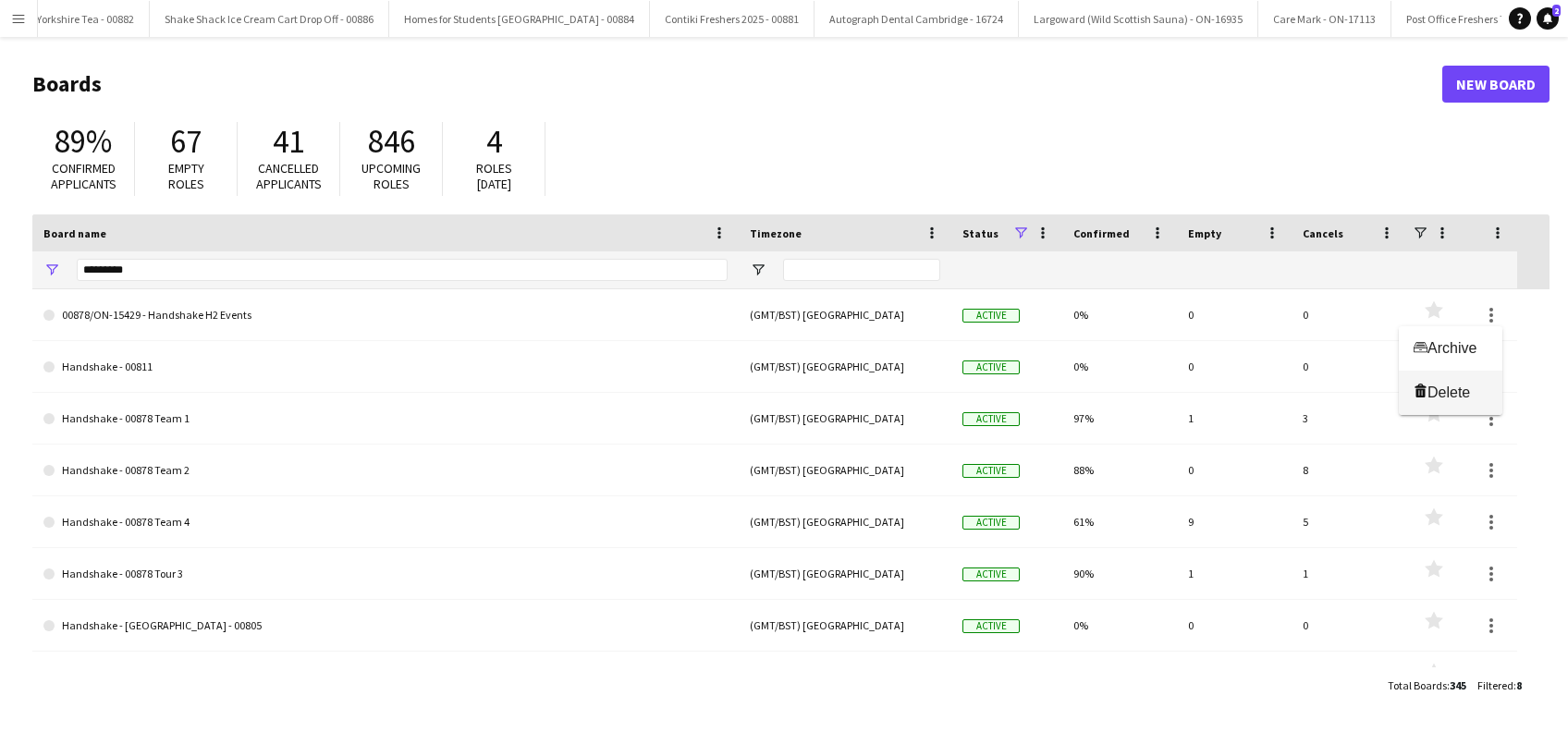
click at [1446, 394] on span "Delete" at bounding box center [1448, 392] width 43 height 16
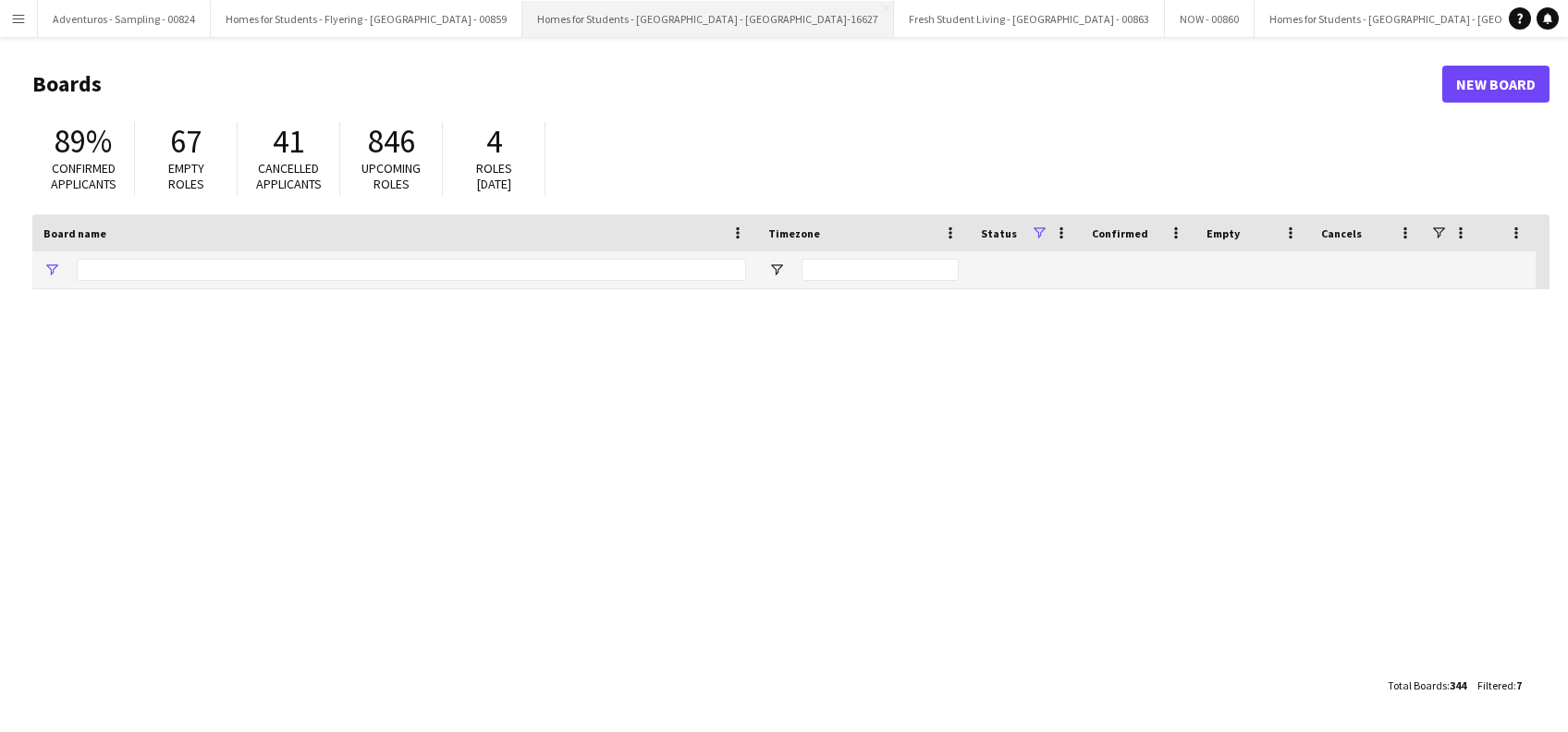
type input "*********"
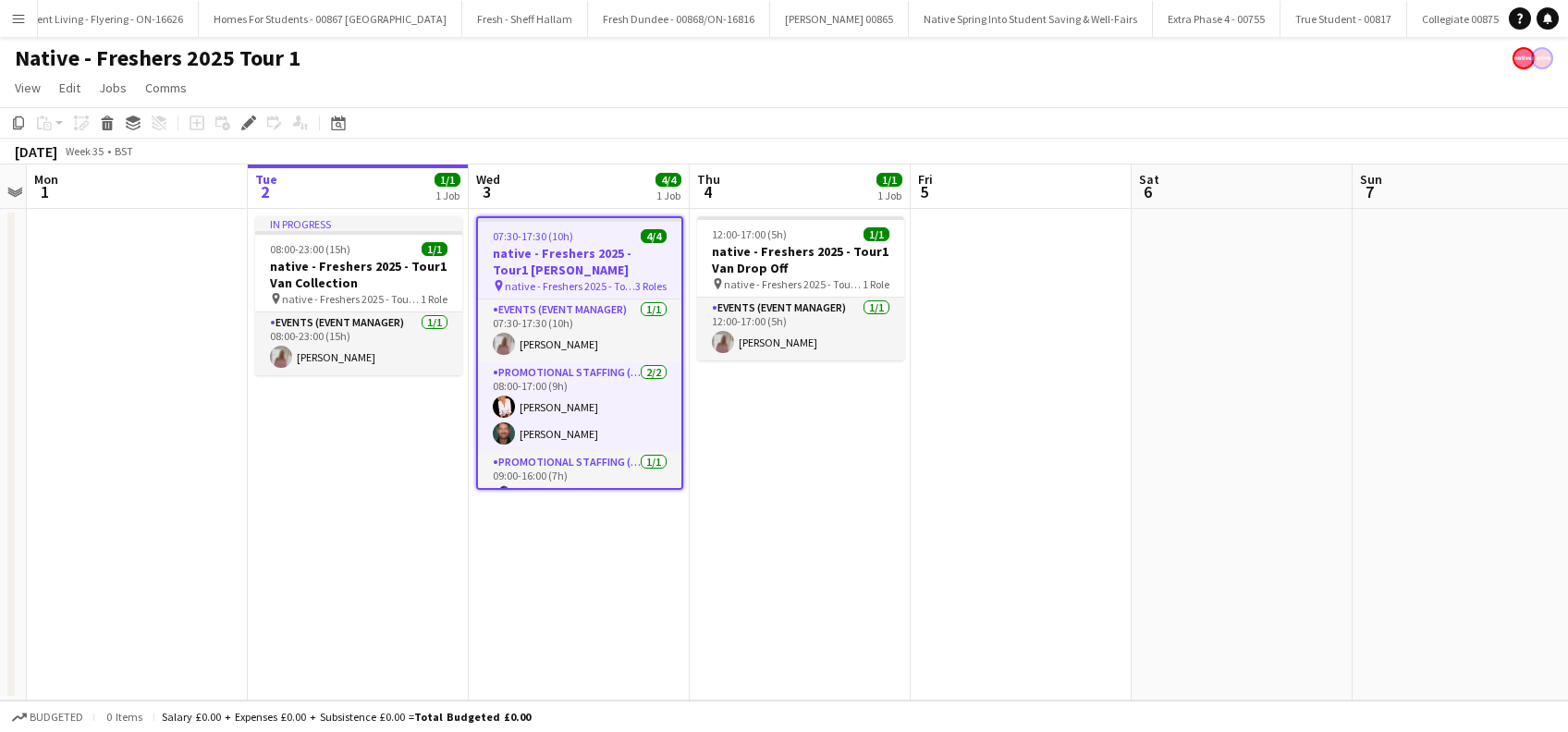
click at [551, 643] on app-date-cell "07:30-17:30 (10h) 4/4 native - Freshers 2025 - Tour1 Heriot Watt pin native - F…" at bounding box center [579, 455] width 221 height 492
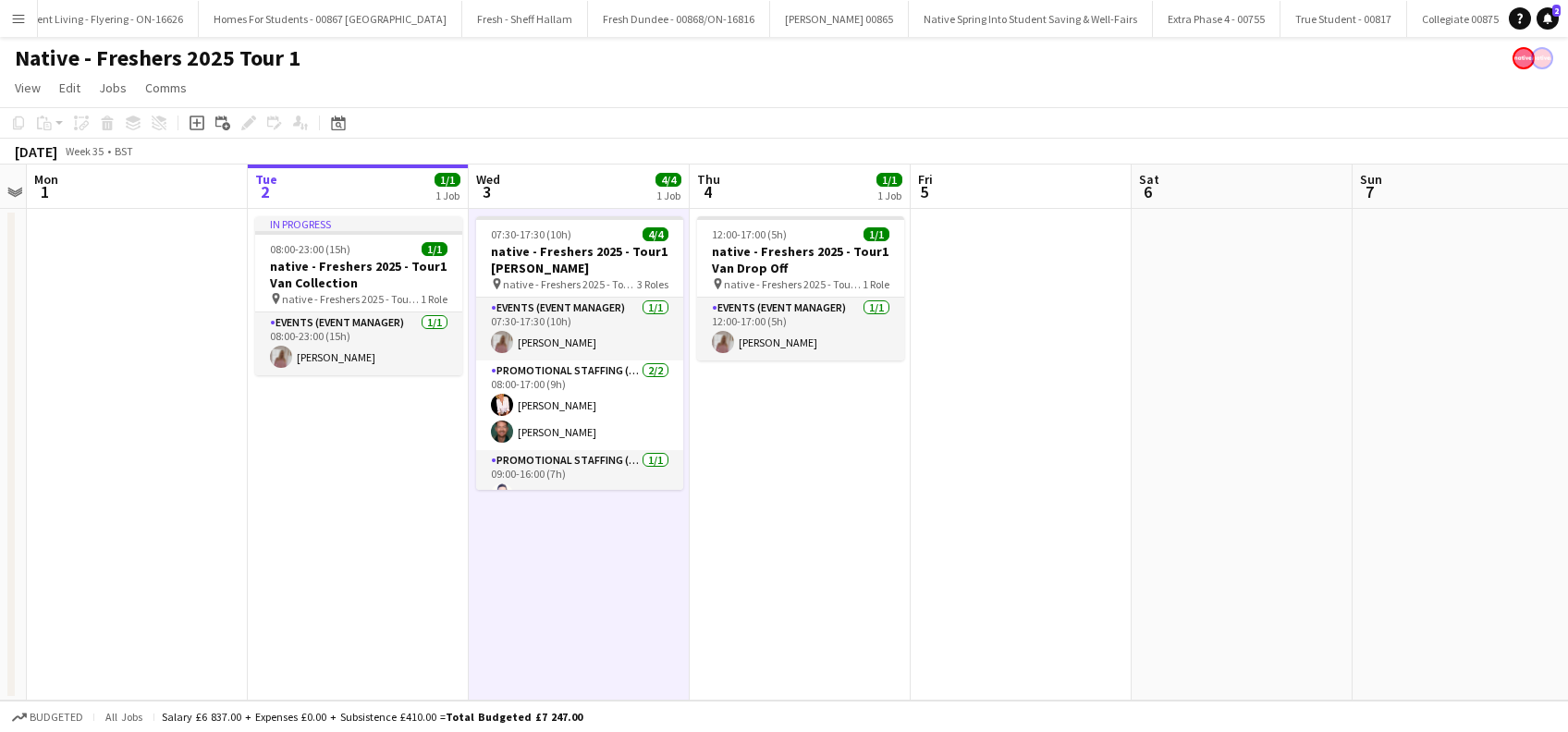
click at [565, 606] on app-date-cell "07:30-17:30 (10h) 4/4 native - Freshers 2025 - Tour1 Heriot Watt pin native - F…" at bounding box center [579, 455] width 221 height 492
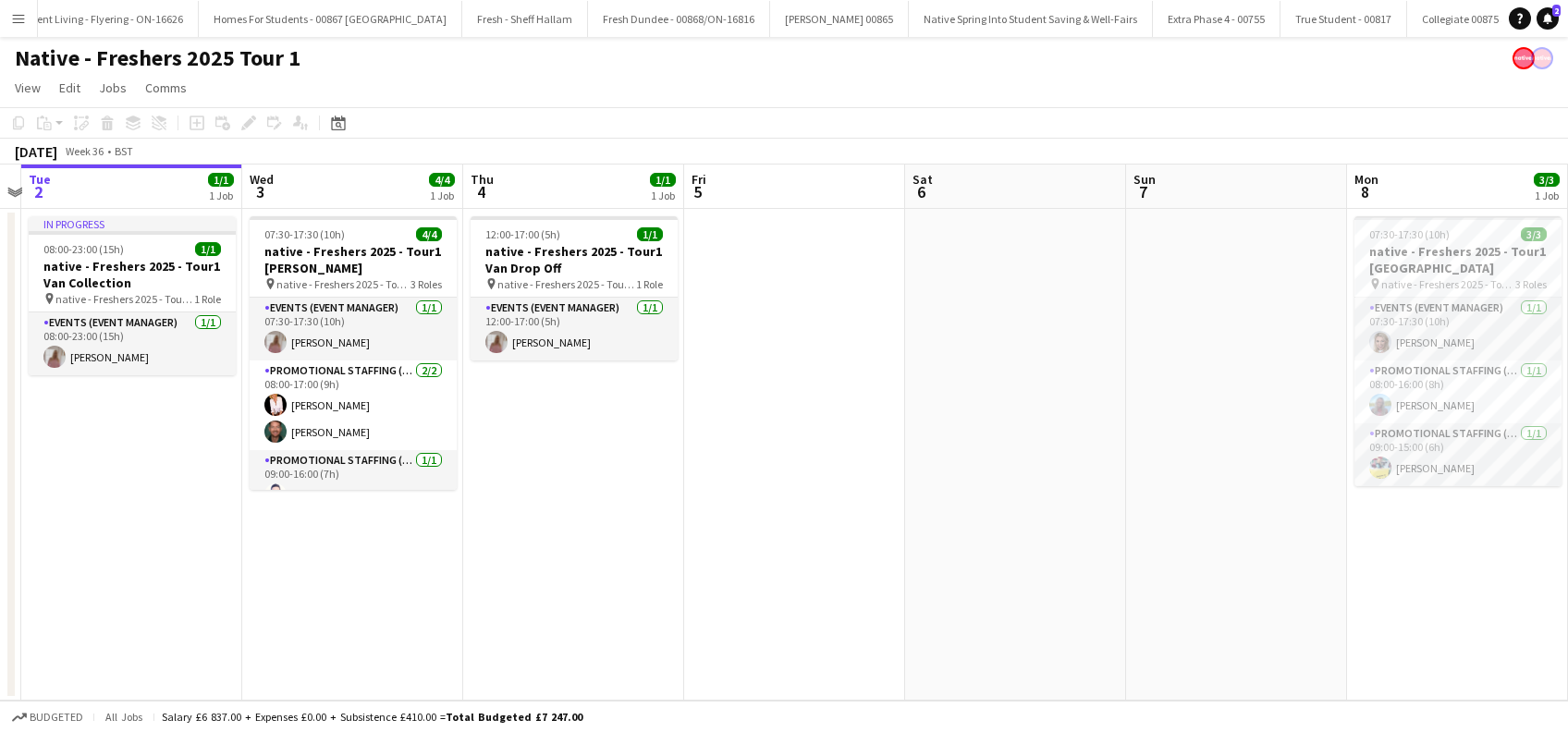
scroll to position [0, 899]
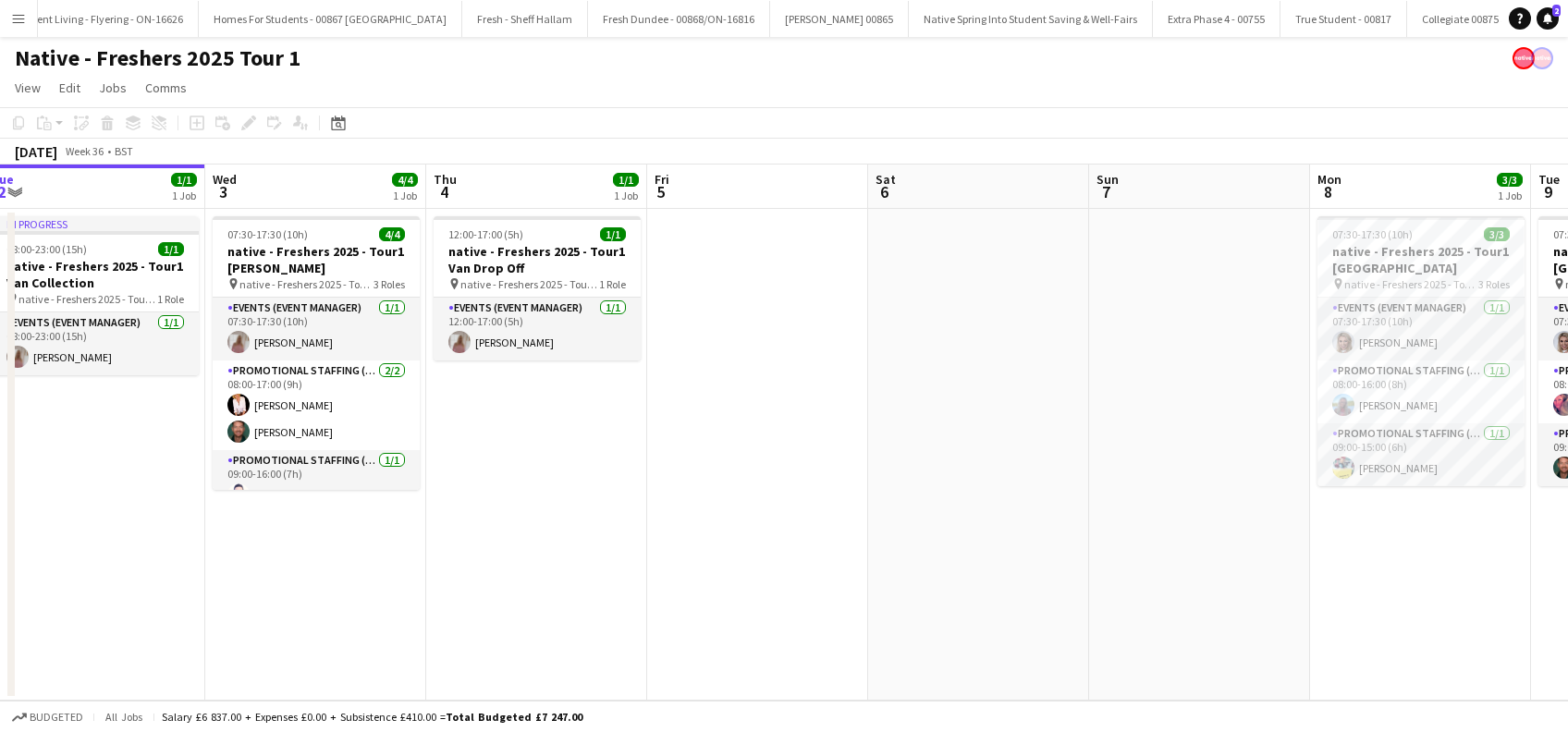
drag, startPoint x: 774, startPoint y: 610, endPoint x: 510, endPoint y: 684, distance: 274.2
click at [510, 684] on app-calendar-viewport "Fri 29 Sat 30 Sun 31 Mon 1 Tue 2 1/1 1 Job Wed 3 4/4 1 Job Thu 4 1/1 1 Job Fri …" at bounding box center [784, 432] width 1568 height 536
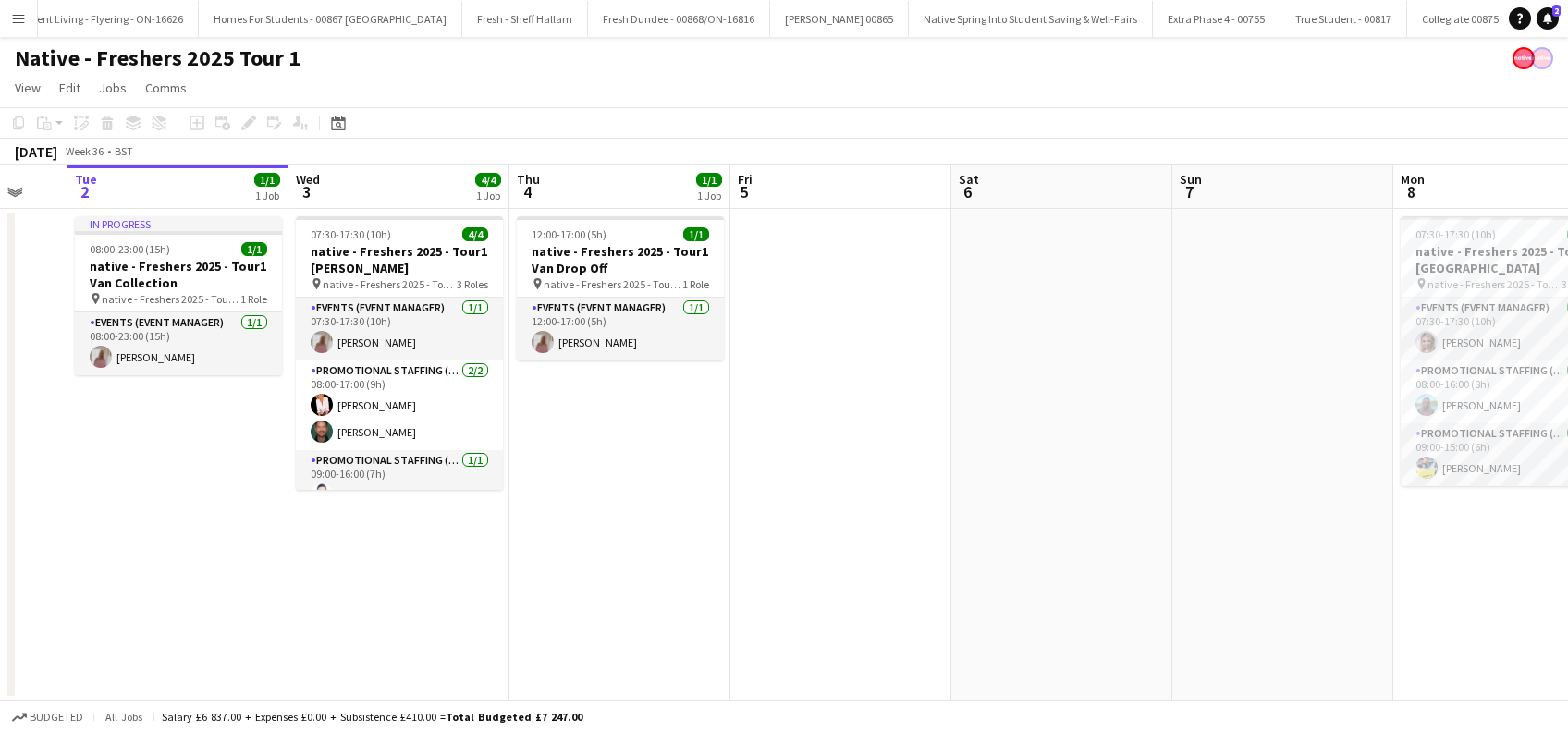
scroll to position [0, 761]
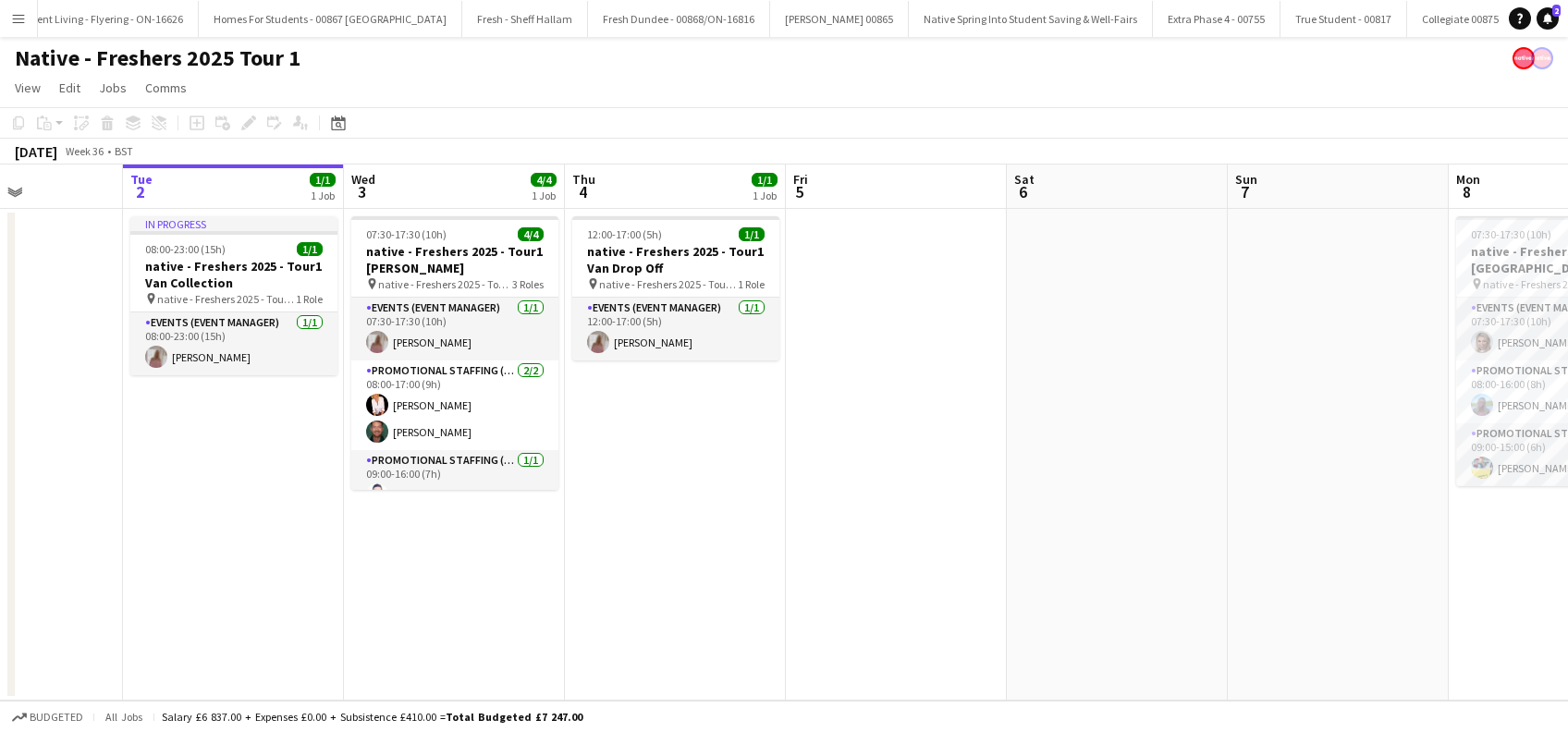
drag, startPoint x: 284, startPoint y: 640, endPoint x: 422, endPoint y: 629, distance: 138.4
click at [422, 629] on app-calendar-viewport "Fri 29 Sat 30 Sun 31 Mon 1 Tue 2 1/1 1 Job Wed 3 4/4 1 Job Thu 4 1/1 1 Job Fri …" at bounding box center [784, 432] width 1568 height 536
click at [638, 525] on app-date-cell "12:00-17:00 (5h) 1/1 native - Freshers 2025 - Tour1 Van Drop Off pin native - F…" at bounding box center [675, 455] width 221 height 492
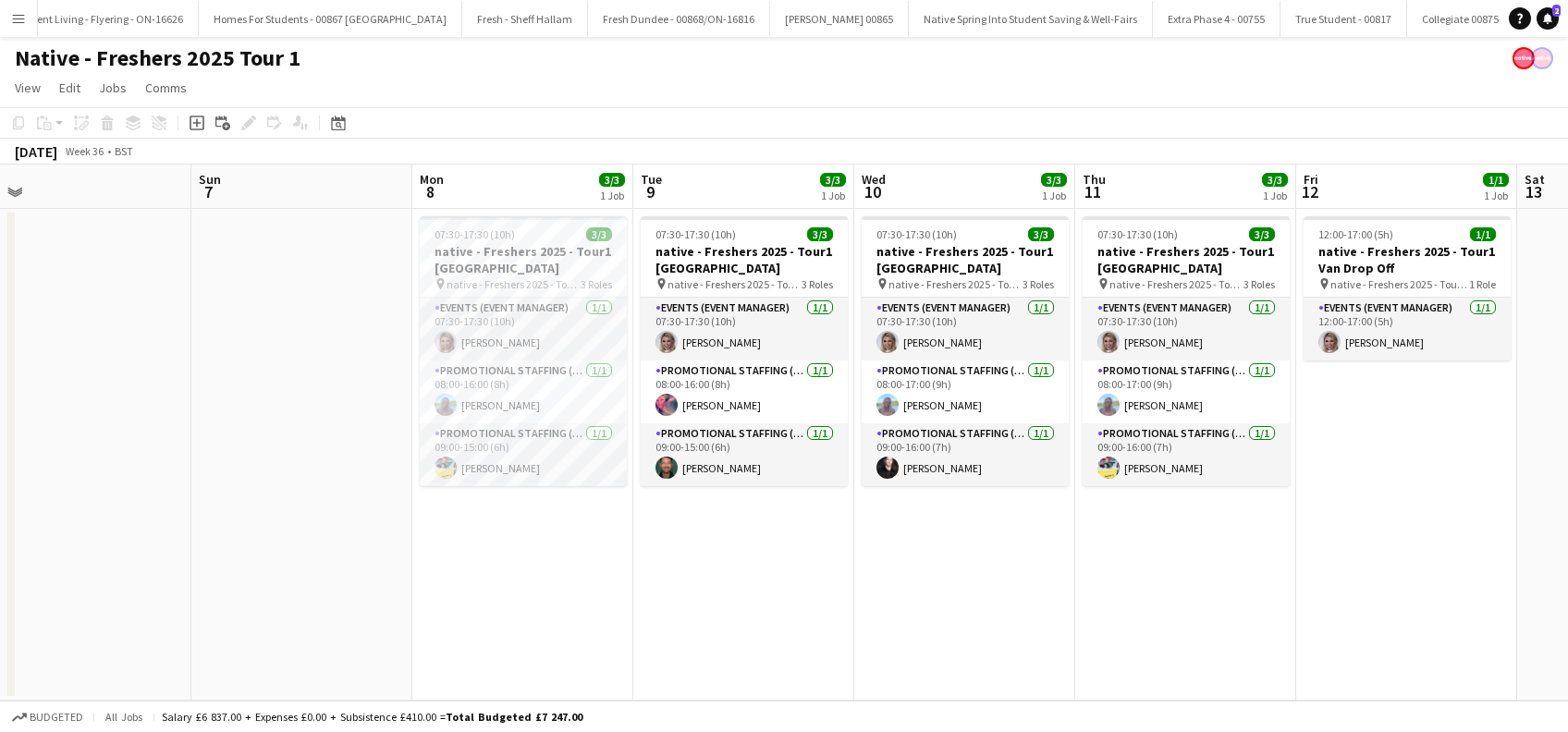
drag, startPoint x: 1176, startPoint y: 576, endPoint x: 139, endPoint y: 625, distance: 1038.2
click at [139, 625] on app-calendar-viewport "Tue 2 1/1 1 Job Wed 3 4/4 1 Job Thu 4 1/1 1 Job Fri 5 Sat 6 Sun 7 Mon 8 3/3 1 J…" at bounding box center [784, 432] width 1568 height 536
click at [482, 636] on app-date-cell "07:30-17:30 (10h) 3/3 native - Freshers 2025 - Tour1 Glasgow Caledonian pin nat…" at bounding box center [521, 455] width 221 height 492
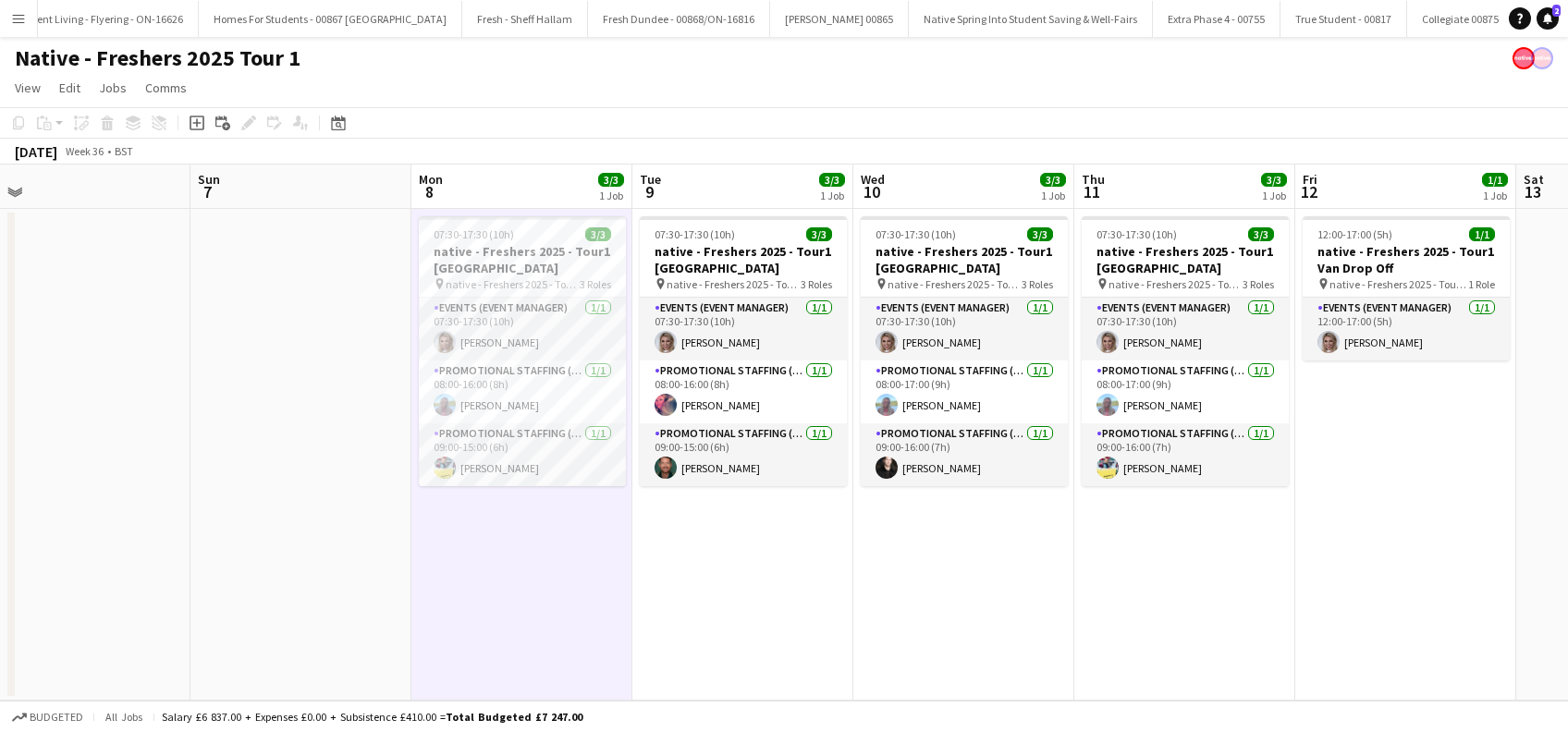
click at [659, 584] on app-date-cell "07:30-17:30 (10h) 3/3 native - Freshers 2025 - Tour1 Glasgow Caledonian pin nat…" at bounding box center [743, 455] width 221 height 492
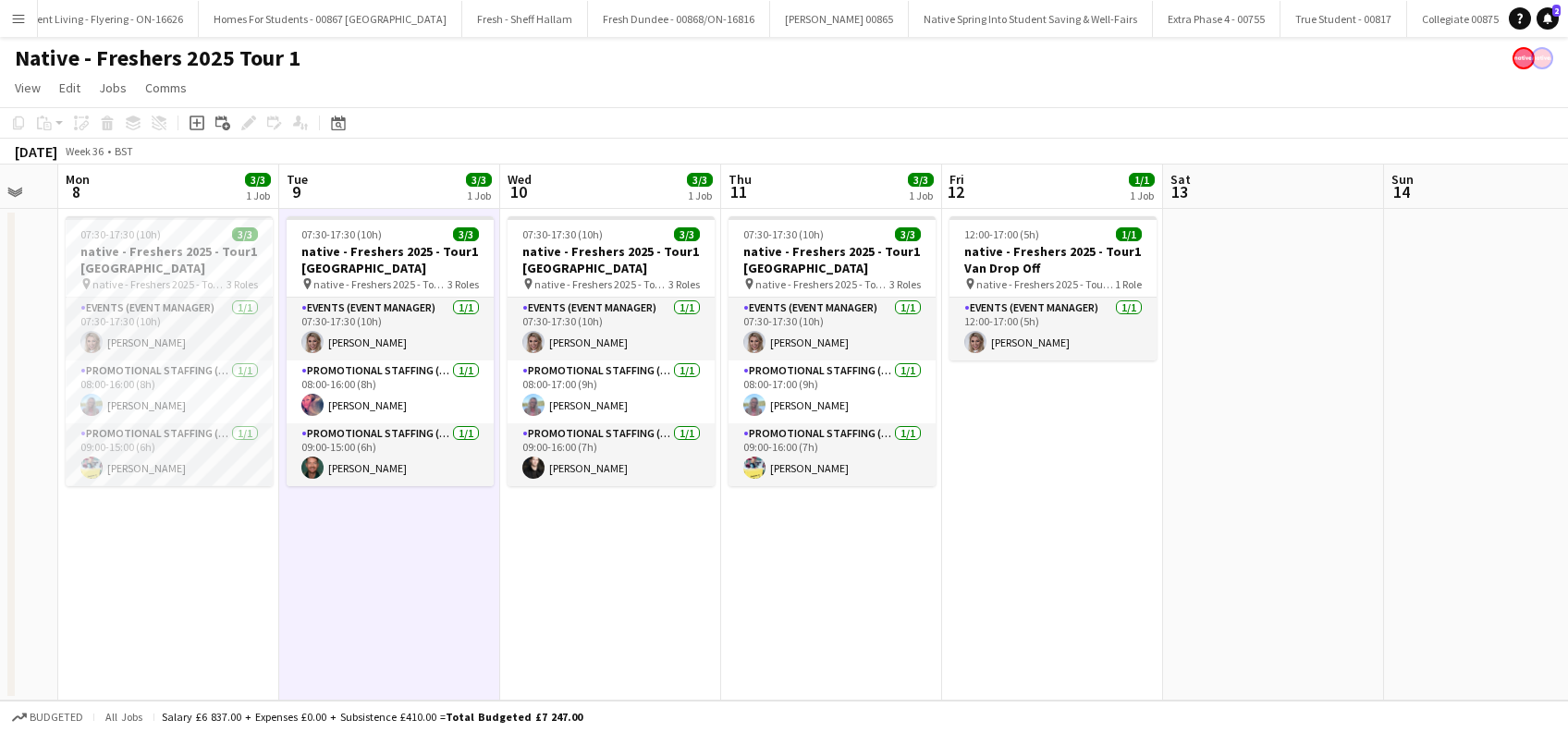
scroll to position [0, 837]
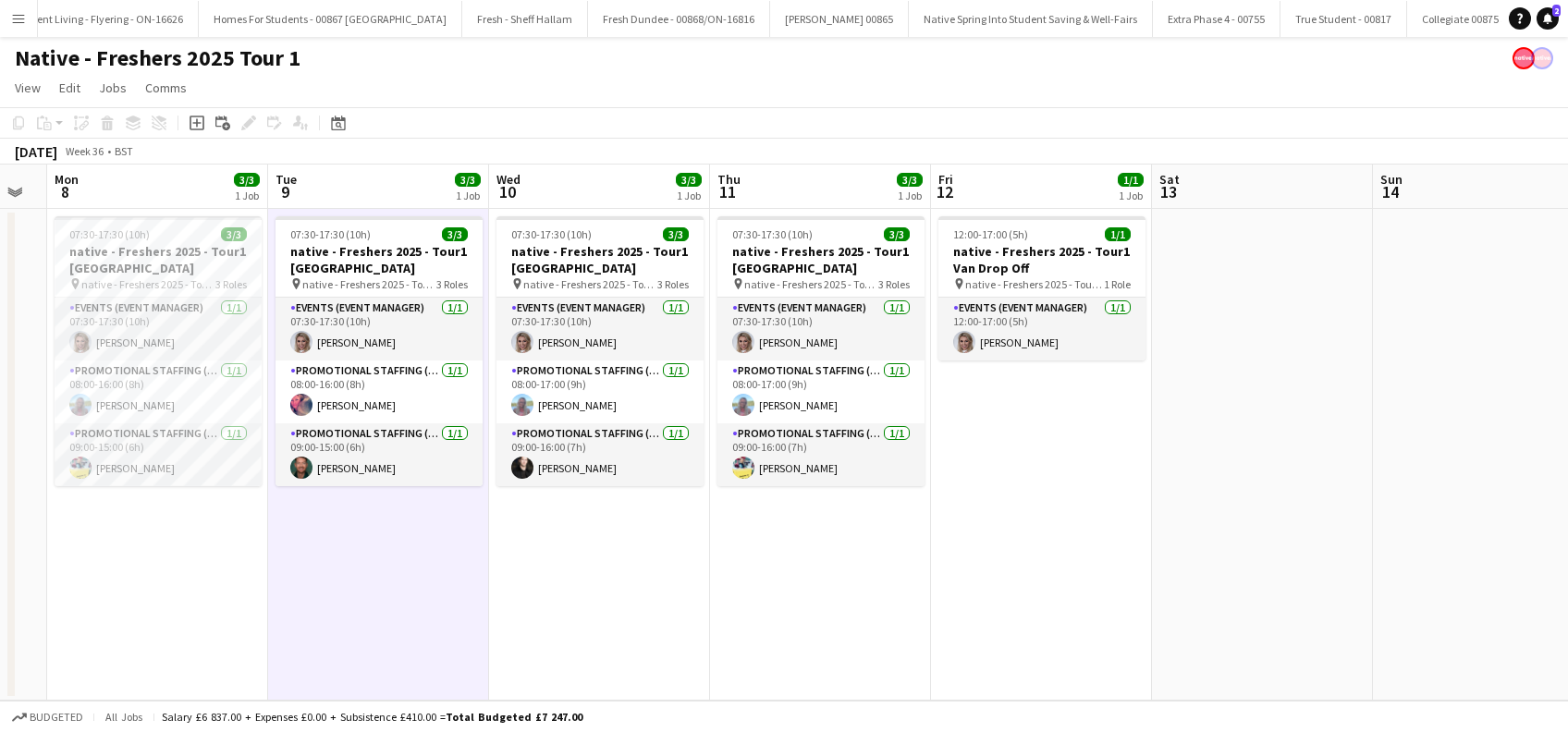
drag, startPoint x: 1000, startPoint y: 599, endPoint x: 637, endPoint y: 628, distance: 364.2
click at [637, 628] on app-calendar-viewport "Thu 4 1/1 1 Job Fri 5 Sat 6 Sun 7 Mon 8 3/3 1 Job Tue 9 3/3 1 Job Wed 10 3/3 1 …" at bounding box center [784, 432] width 1568 height 536
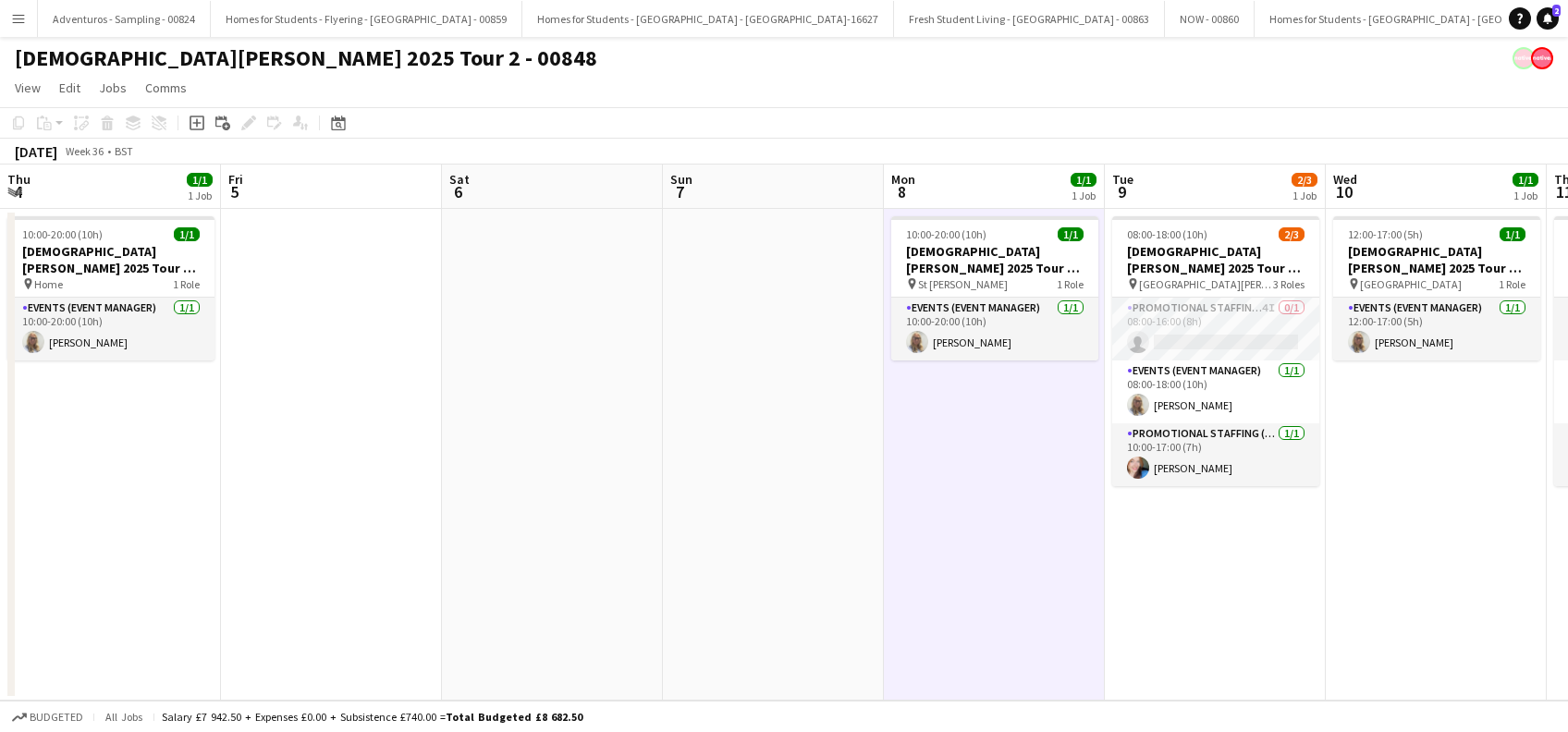
click at [1105, 610] on app-date-cell "08:00-18:00 (10h) 2/3 [DEMOGRAPHIC_DATA][PERSON_NAME] 2025 Tour 2 - 00848 - [GE…" at bounding box center [1215, 455] width 221 height 492
click at [1326, 569] on app-date-cell "12:00-17:00 (5h) 1/1 [DEMOGRAPHIC_DATA][PERSON_NAME] 2025 Tour 2 - 00848 - Trav…" at bounding box center [1436, 455] width 221 height 492
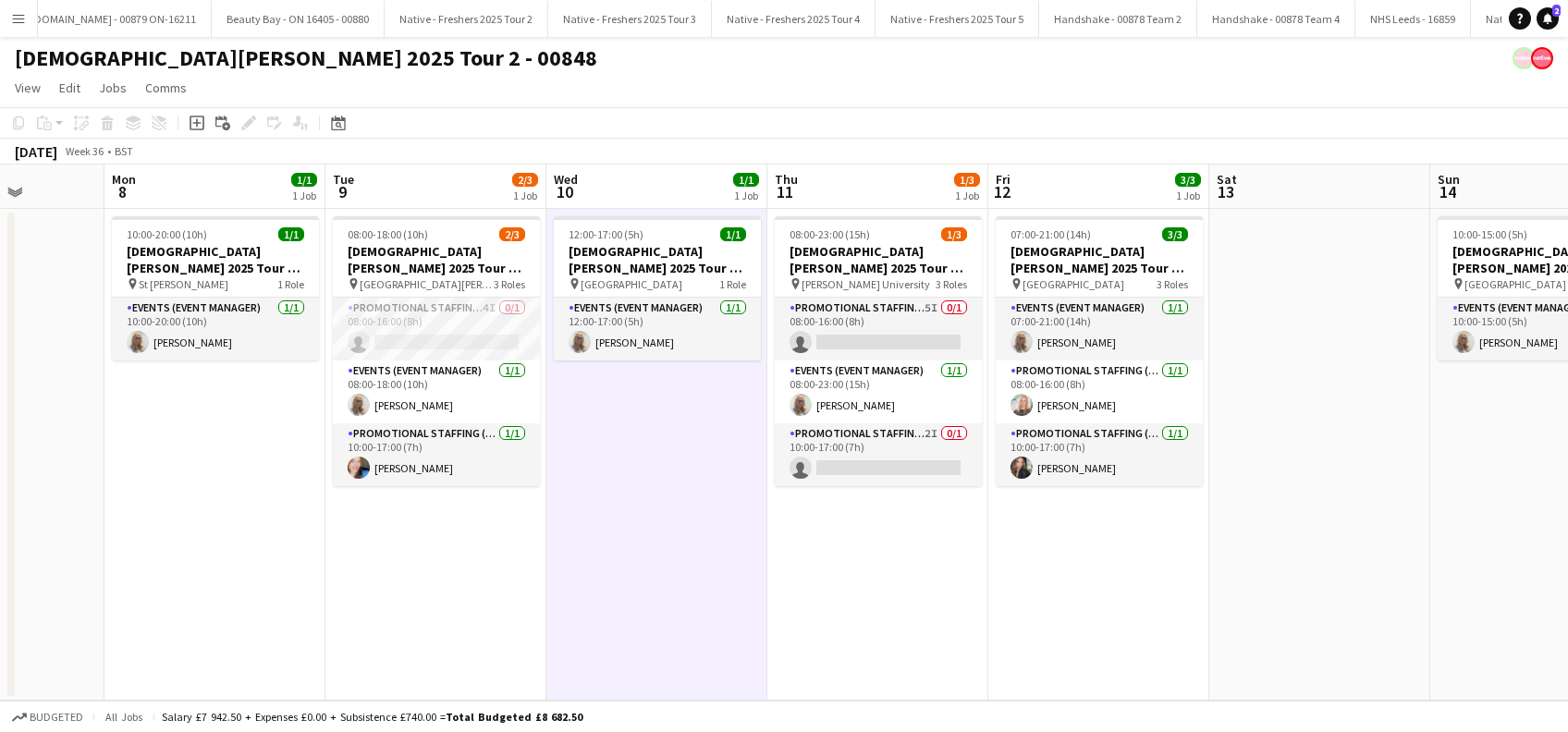
click at [239, 449] on app-date-cell "10:00-20:00 (10h) 1/1 [DEMOGRAPHIC_DATA][PERSON_NAME] 2025 Tour 2 - 00848 - Tra…" at bounding box center [215, 455] width 221 height 492
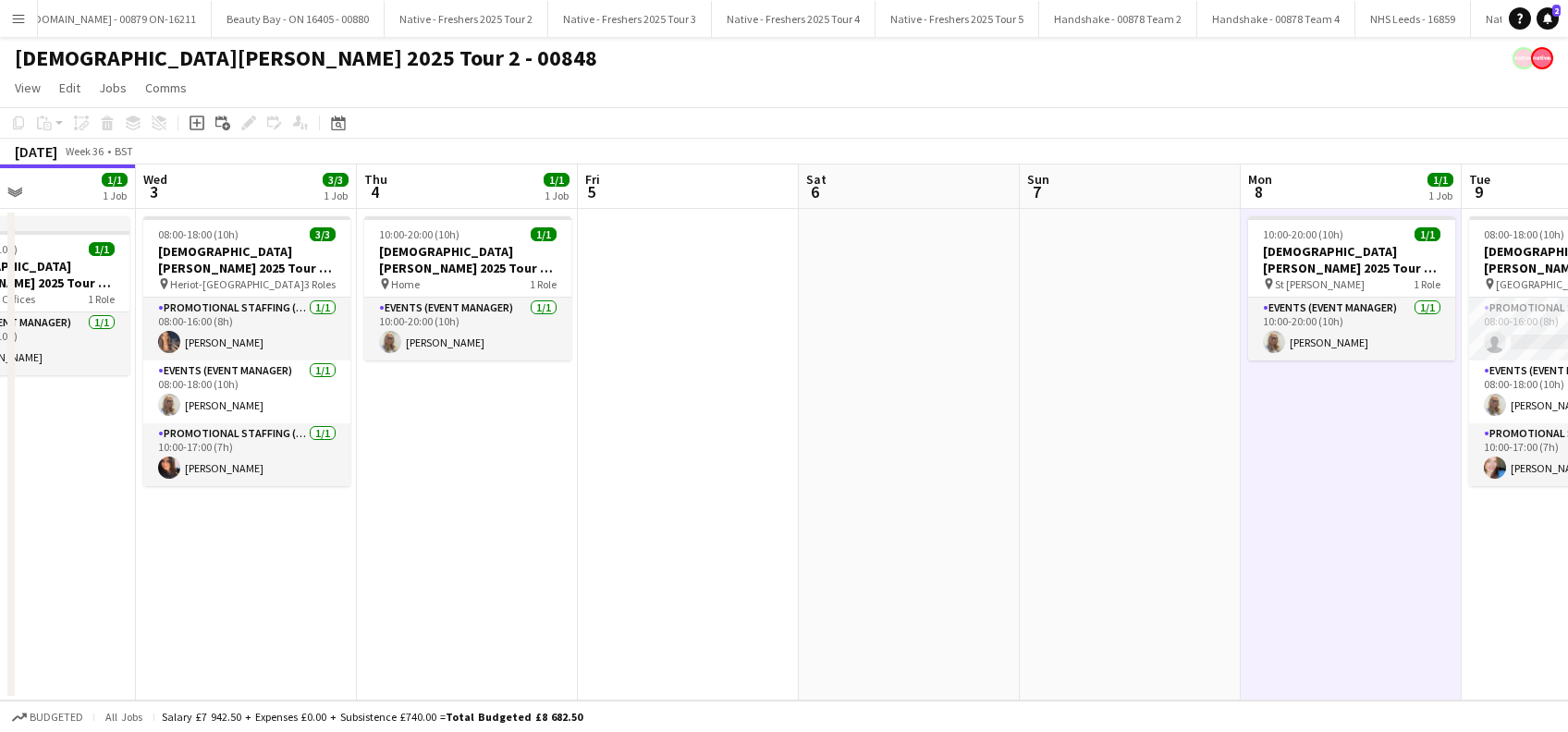
drag, startPoint x: 244, startPoint y: 570, endPoint x: 1358, endPoint y: 659, distance: 1117.5
click at [1358, 659] on app-calendar-viewport "Sun 31 Mon 1 Tue 2 1/1 1 Job Wed 3 3/3 1 Job Thu 4 1/1 1 Job Fri 5 Sat 6 Sun 7 …" at bounding box center [784, 432] width 1568 height 536
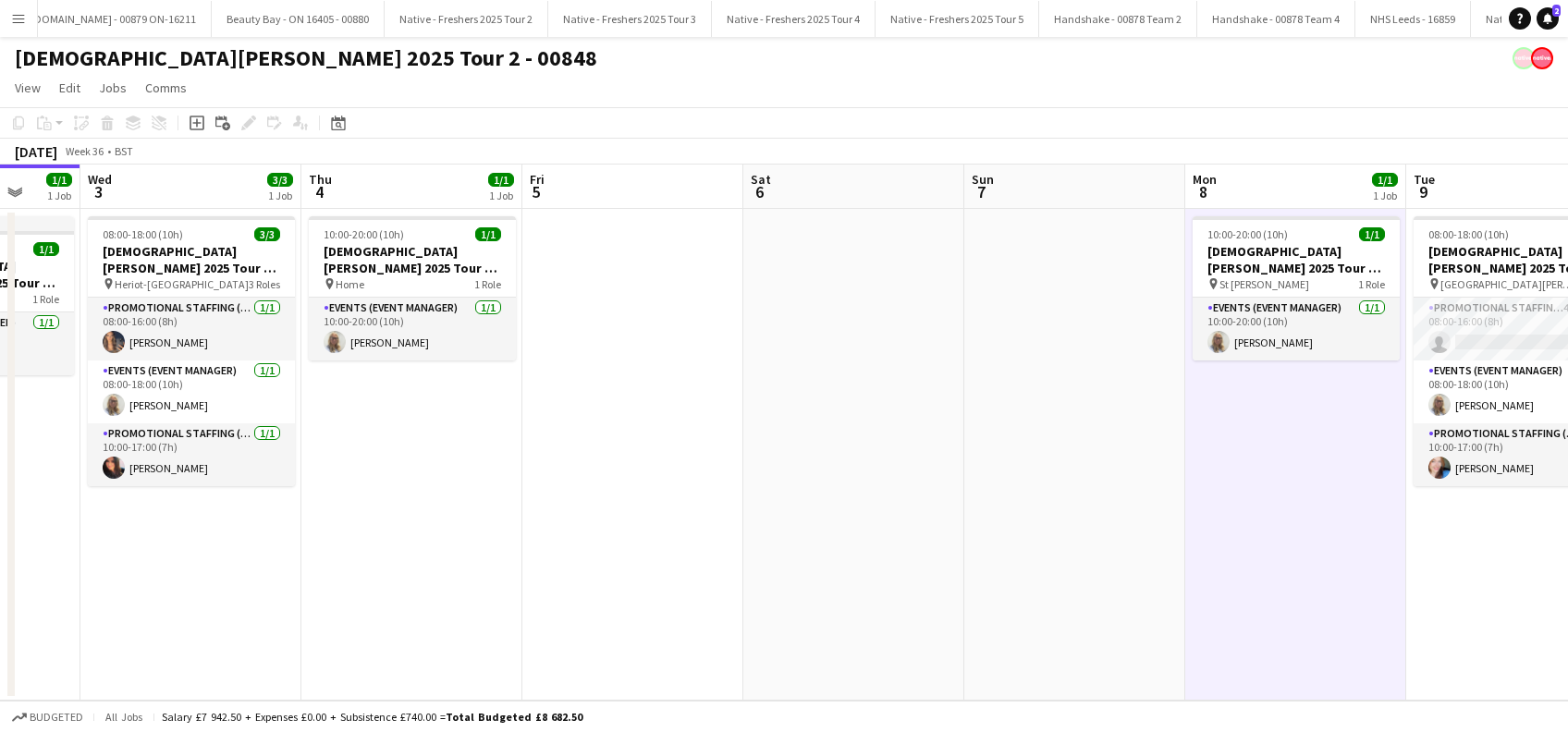
scroll to position [0, 516]
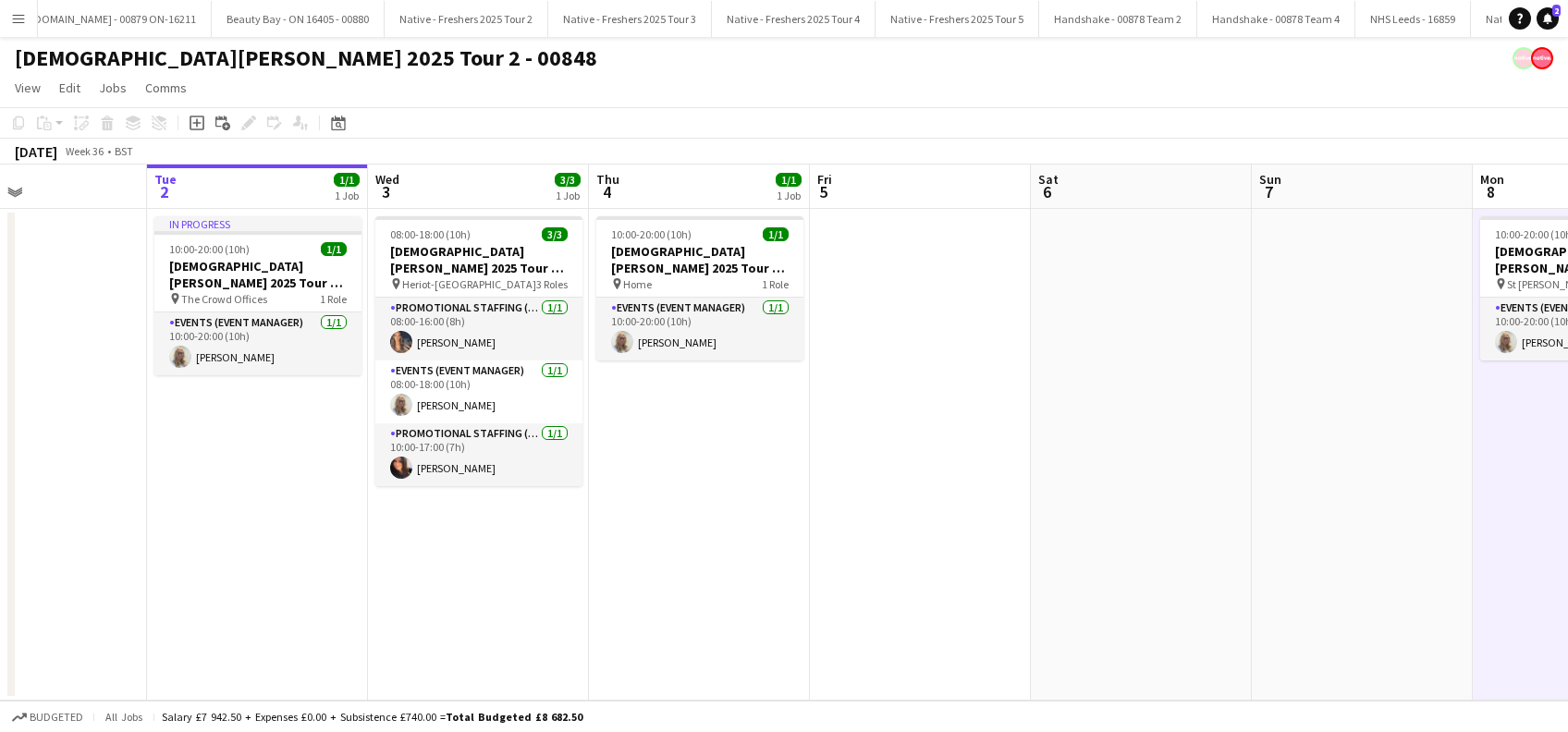
drag, startPoint x: 664, startPoint y: 636, endPoint x: 896, endPoint y: 632, distance: 232.0
click at [896, 632] on app-calendar-viewport "Sat 30 Sun 31 Mon 1 Tue 2 1/1 1 Job Wed 3 3/3 1 Job Thu 4 1/1 1 Job Fri 5 Sat 6…" at bounding box center [784, 432] width 1568 height 536
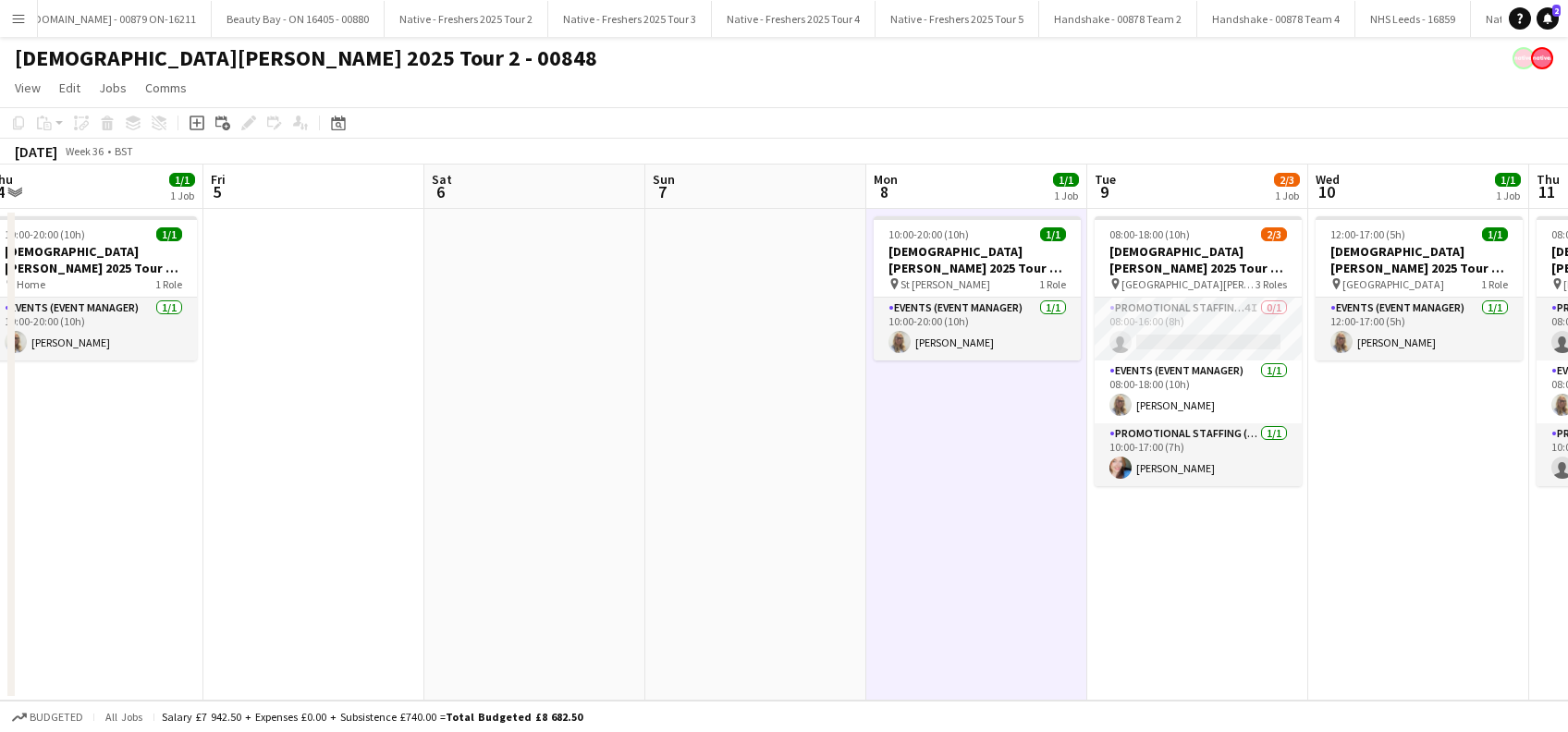
scroll to position [0, 688]
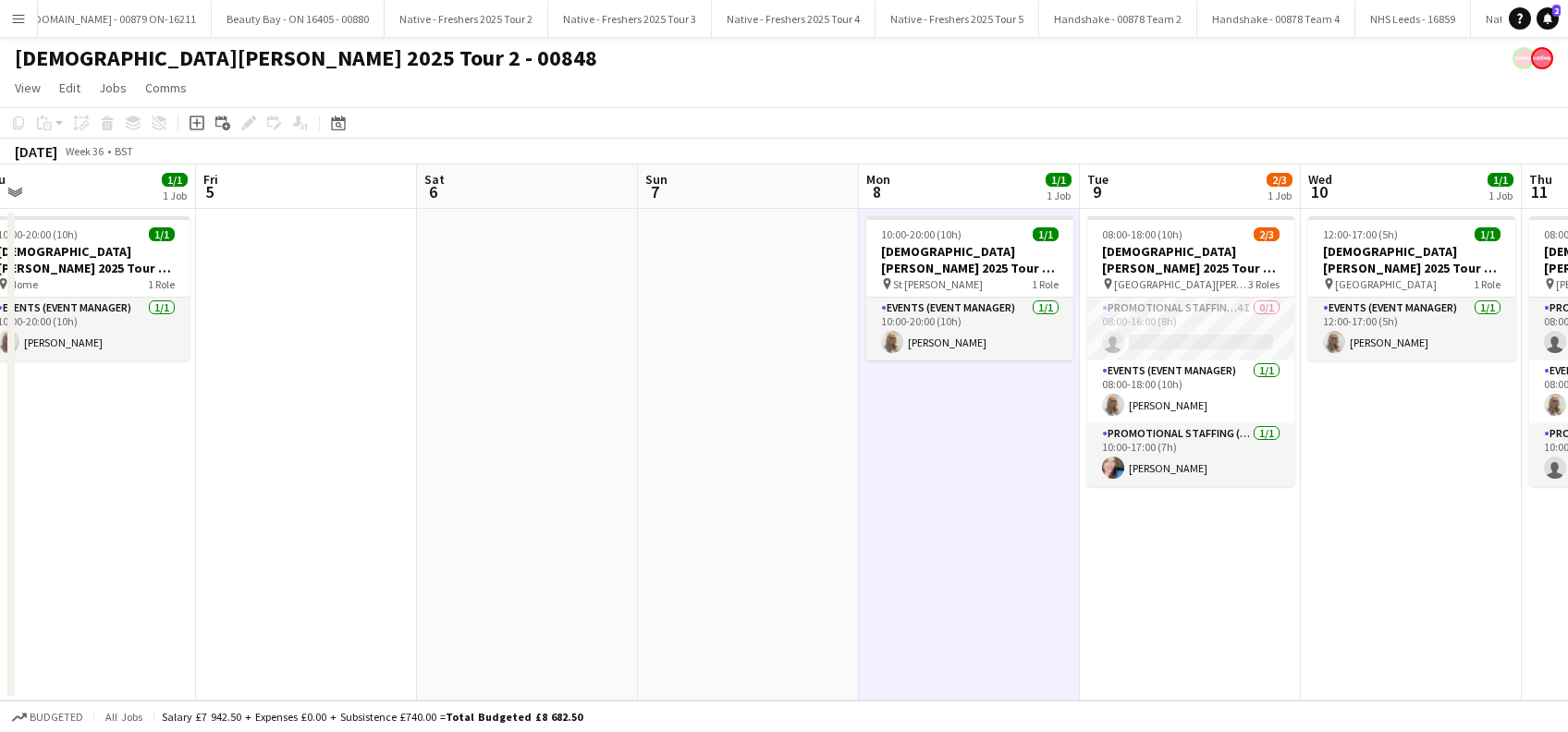
drag, startPoint x: 1100, startPoint y: 605, endPoint x: 643, endPoint y: 650, distance: 459.2
click at [643, 650] on app-calendar-viewport "Mon 1 Tue 2 1/1 1 Job Wed 3 3/3 1 Job Thu 4 1/1 1 Job Fri 5 Sat 6 Sun 7 Mon 8 1…" at bounding box center [784, 432] width 1568 height 536
